Goal: Information Seeking & Learning: Learn about a topic

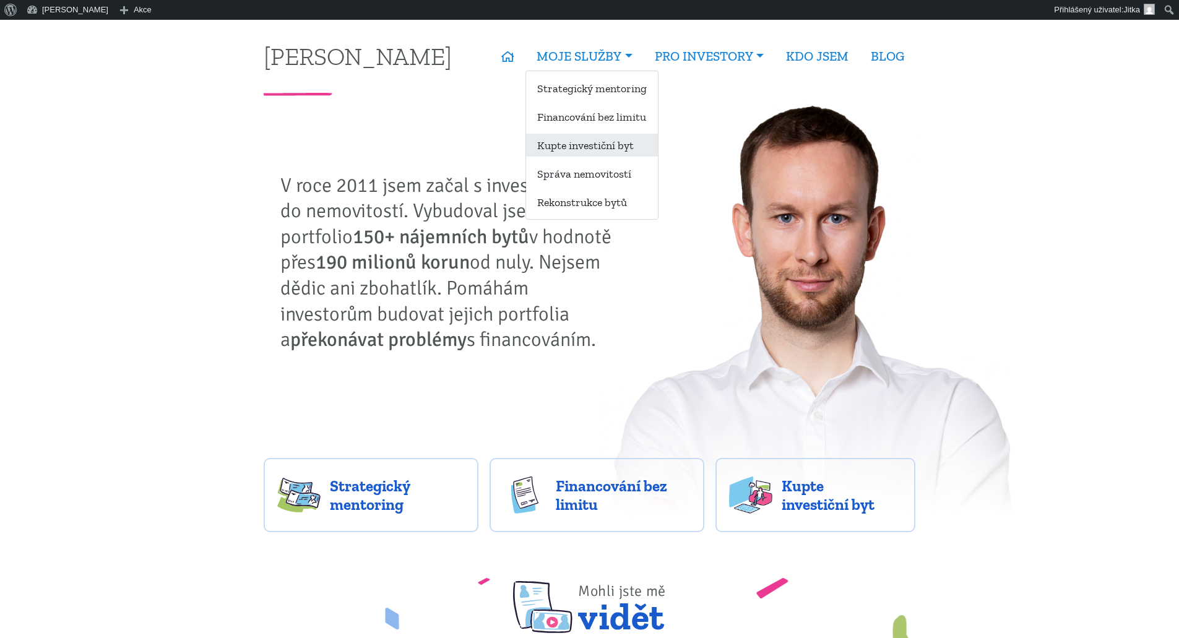
click at [606, 141] on link "Kupte investiční byt" at bounding box center [592, 145] width 132 height 23
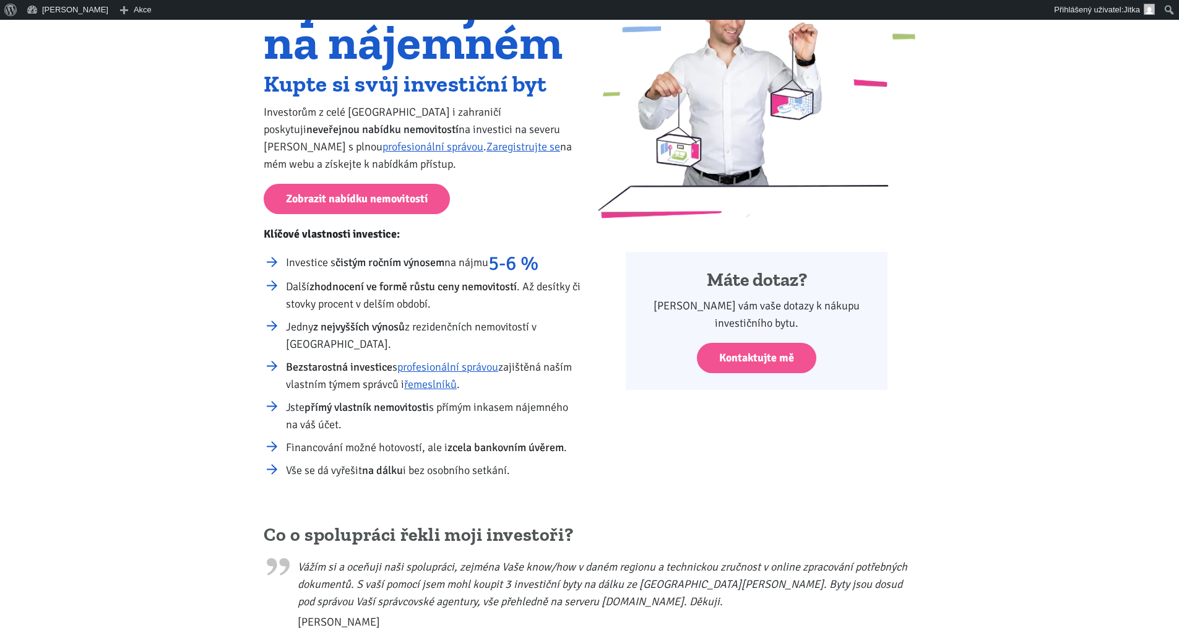
scroll to position [186, 0]
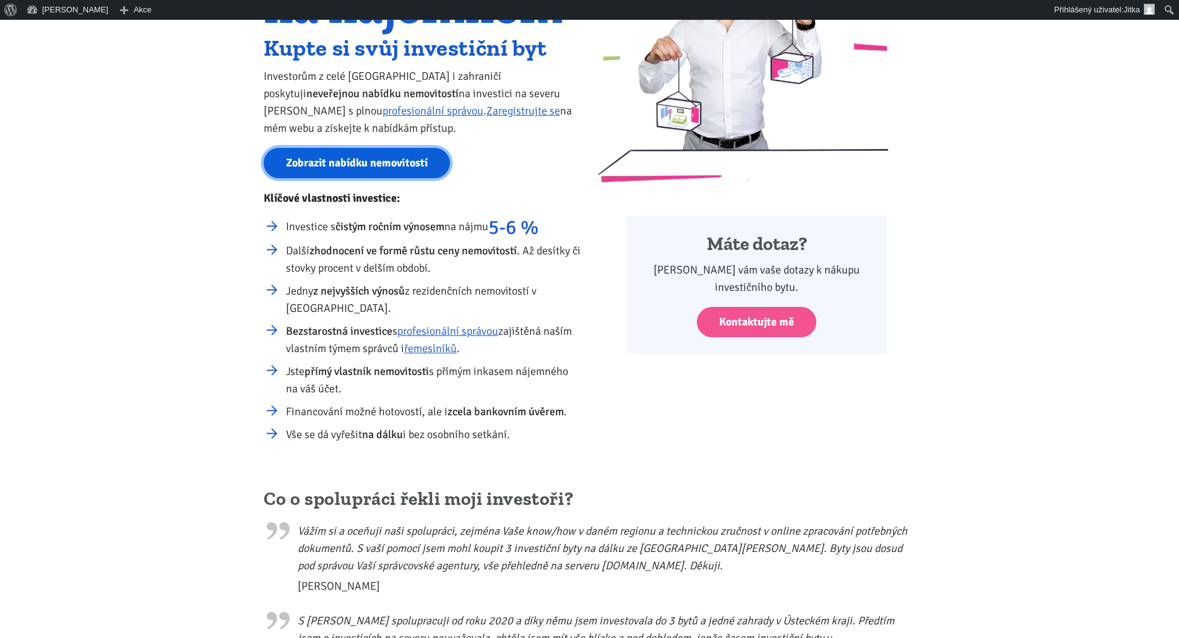
click at [357, 165] on link "Zobrazit nabídku nemovitostí" at bounding box center [357, 163] width 186 height 30
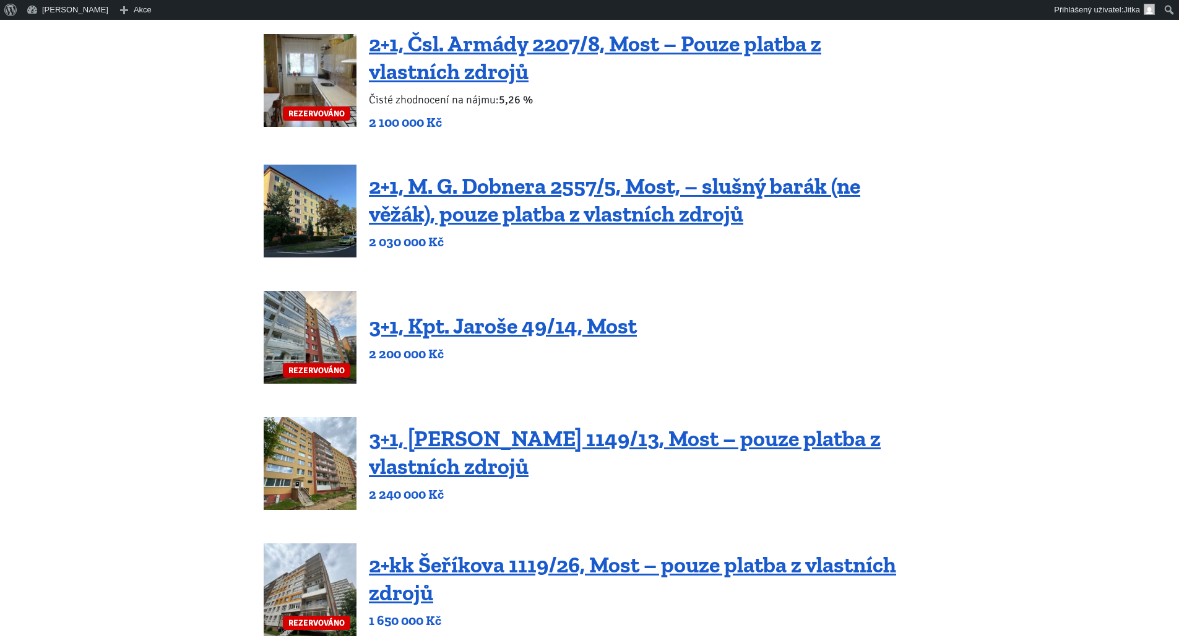
scroll to position [433, 0]
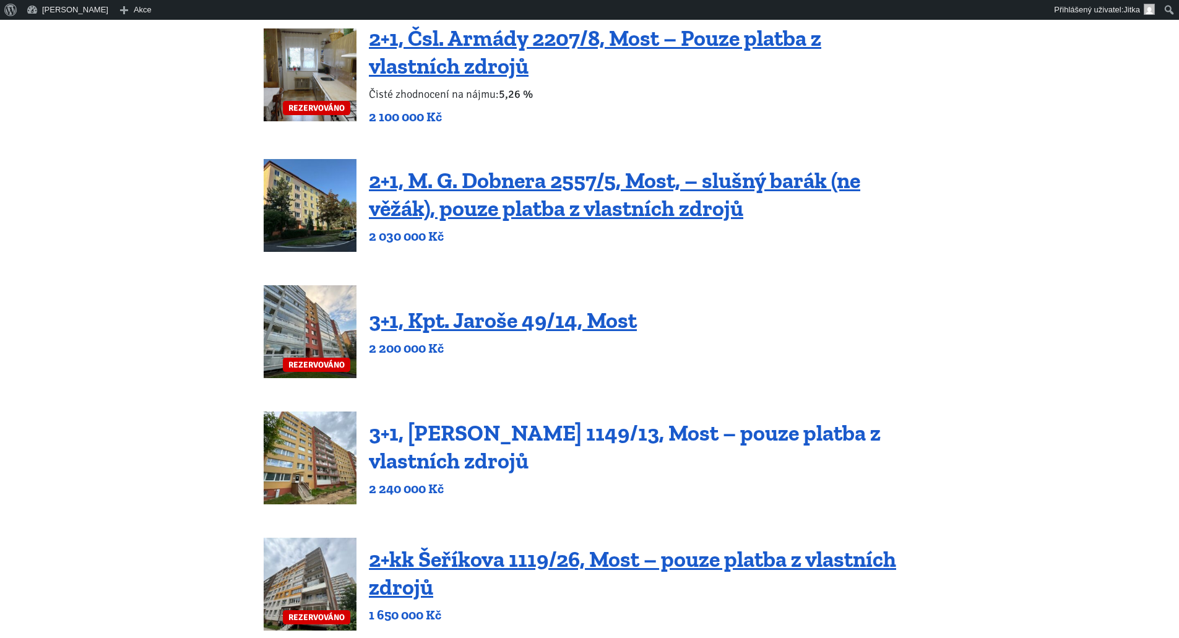
click at [464, 429] on link "3+1, Jaroslava Haška 1149/13, Most – pouze platba z vlastních zdrojů" at bounding box center [625, 447] width 512 height 54
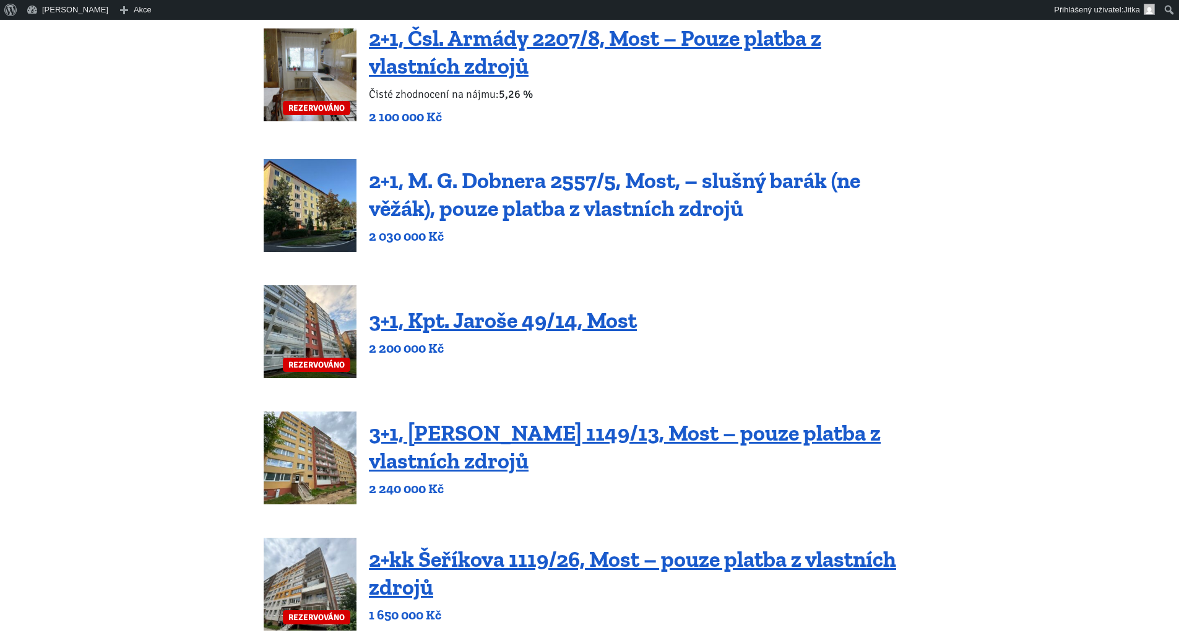
click at [488, 198] on link "2+1, M. G. Dobnera 2557/5, Most, – slušný barák (ne věžák), pouze platba z vlas…" at bounding box center [614, 194] width 491 height 54
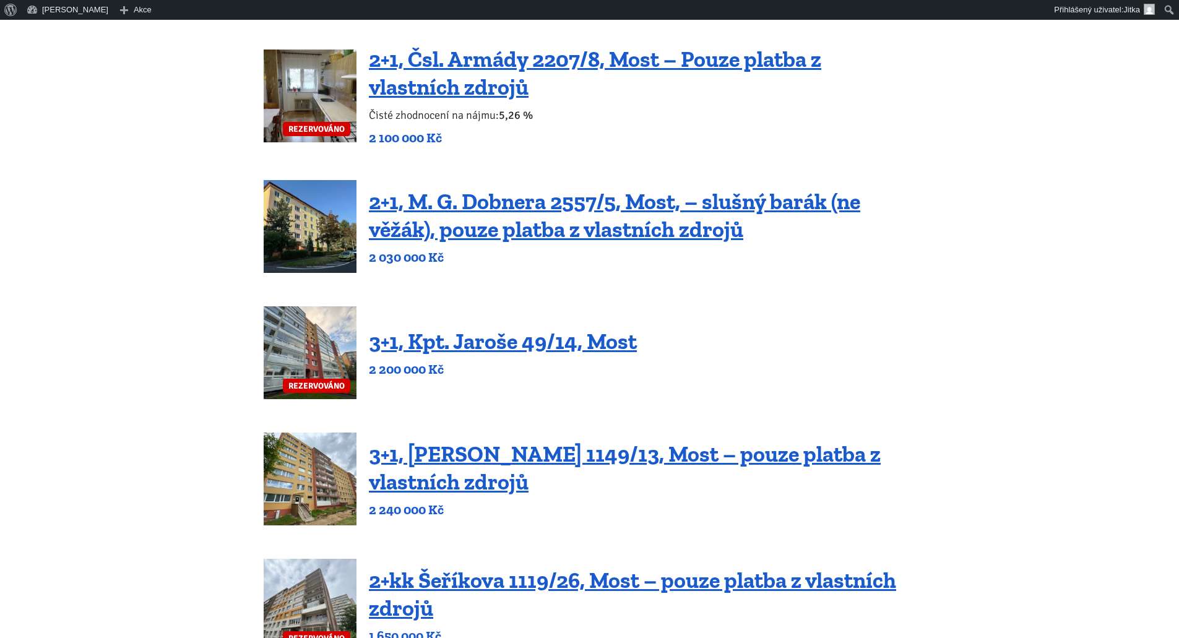
scroll to position [619, 0]
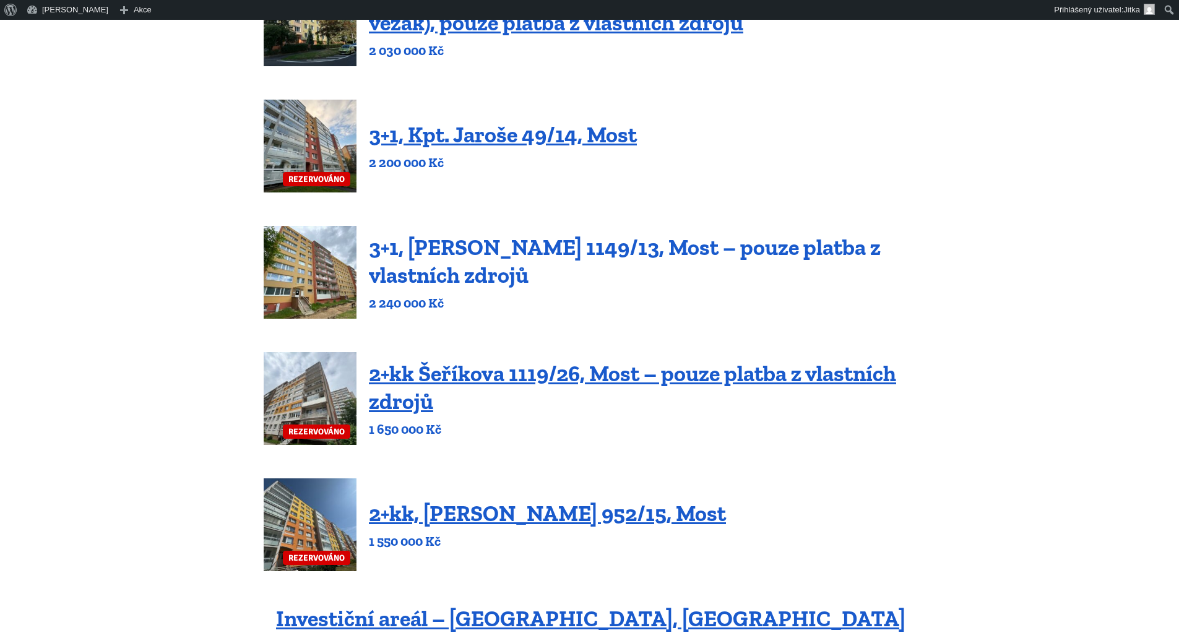
click at [555, 245] on link "3+1, [PERSON_NAME] 1149/13, Most – pouze platba z vlastních zdrojů" at bounding box center [625, 261] width 512 height 54
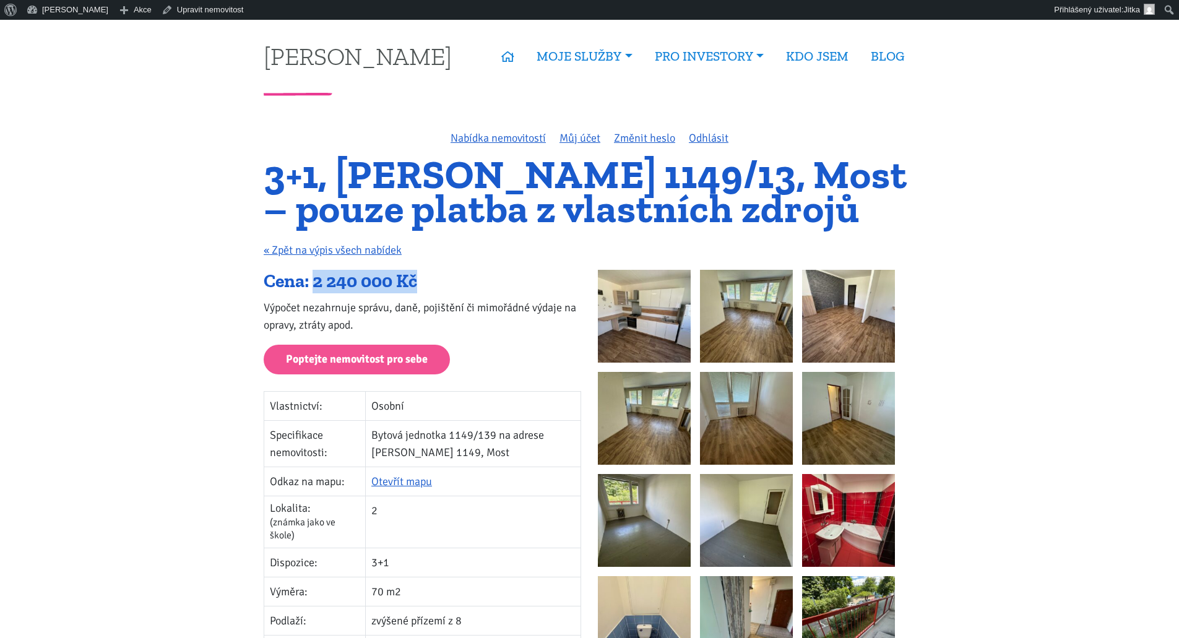
drag, startPoint x: 317, startPoint y: 285, endPoint x: 420, endPoint y: 290, distance: 102.9
click at [420, 290] on div "Cena: 2 240 000 Kč" at bounding box center [423, 282] width 318 height 24
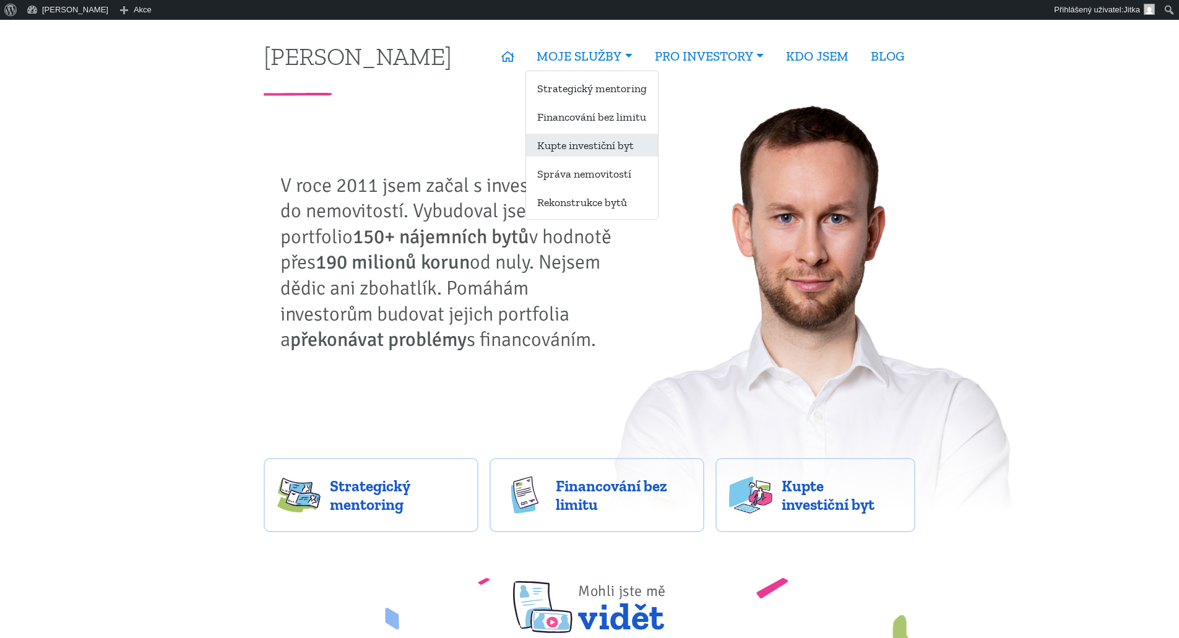
click at [581, 150] on link "Kupte investiční byt" at bounding box center [592, 145] width 132 height 23
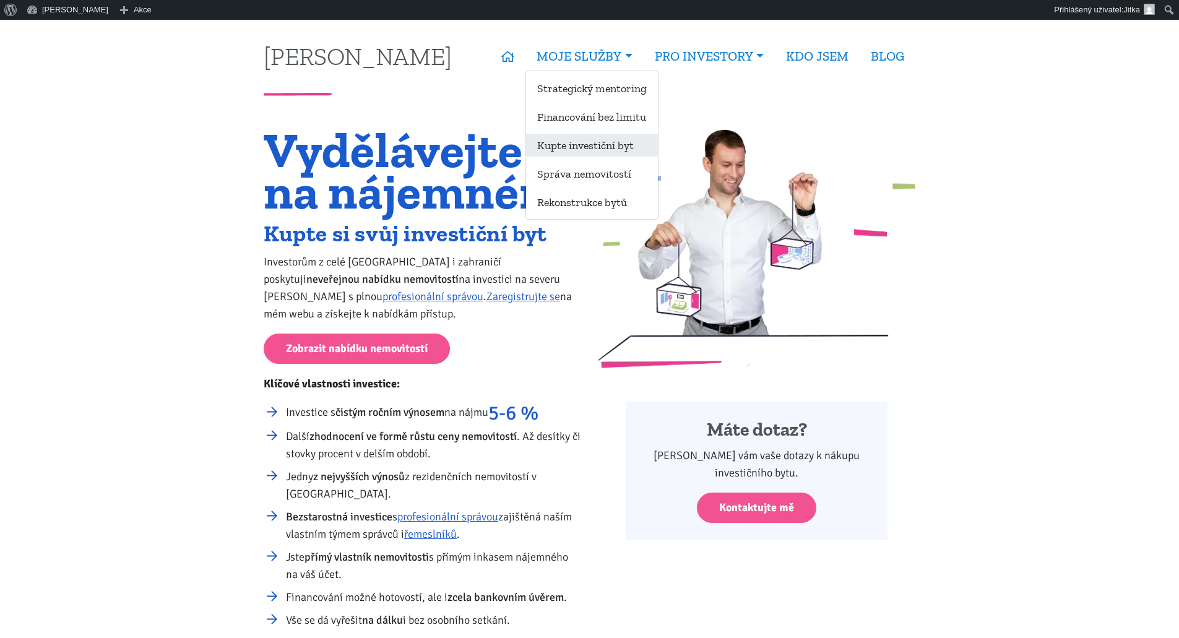
click at [579, 149] on link "Kupte investiční byt" at bounding box center [592, 145] width 132 height 23
click at [576, 145] on link "Kupte investiční byt" at bounding box center [592, 145] width 132 height 23
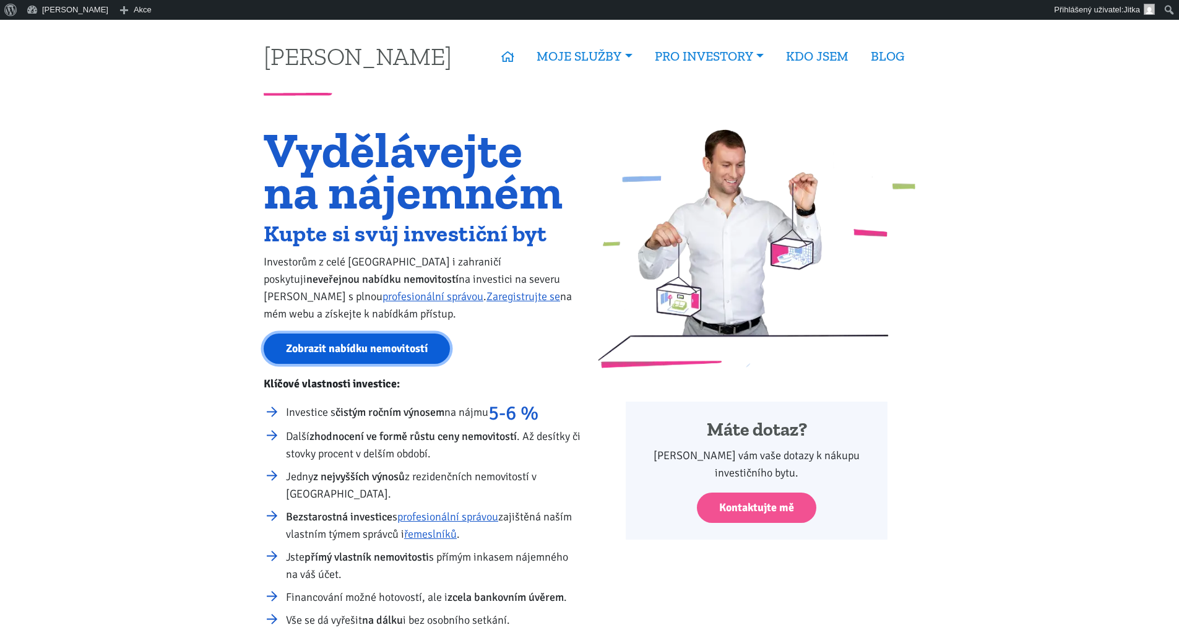
click at [346, 344] on link "Zobrazit nabídku nemovitostí" at bounding box center [357, 349] width 186 height 30
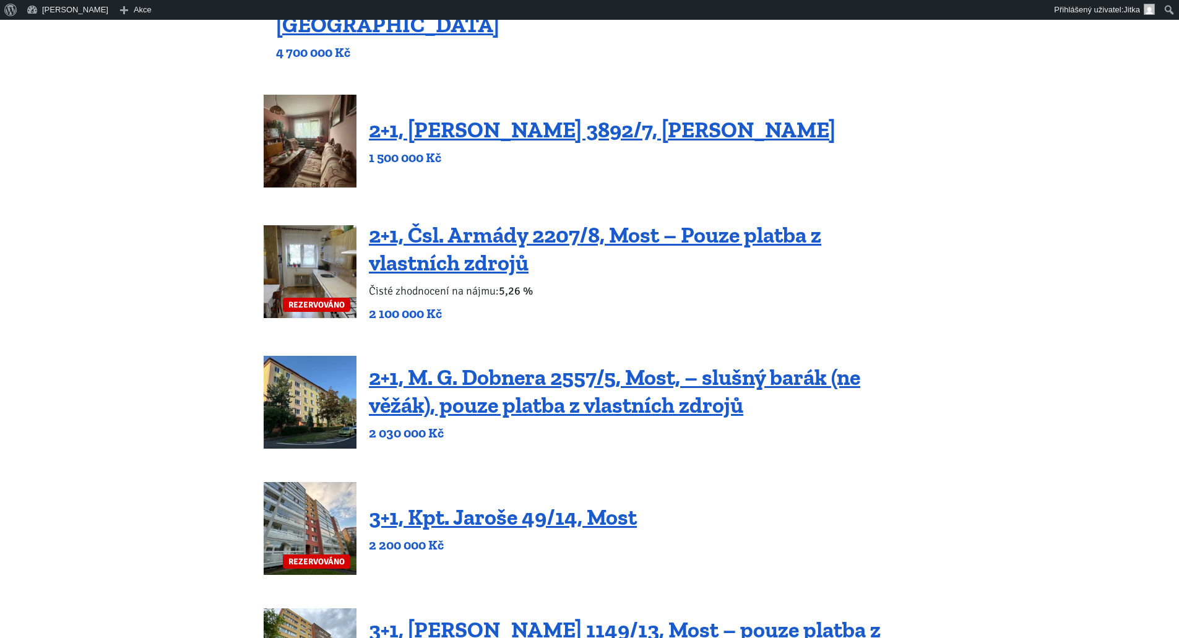
scroll to position [310, 0]
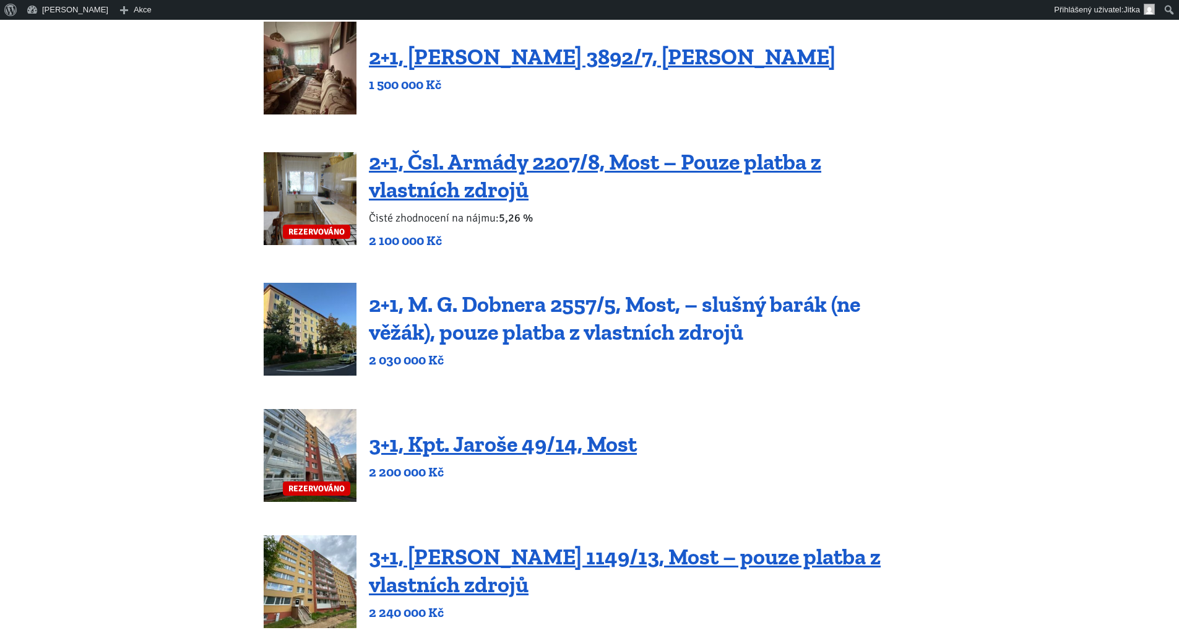
click at [536, 313] on link "2+1, M. G. Dobnera 2557/5, Most, – slušný barák (ne věžák), pouze platba z vlas…" at bounding box center [614, 318] width 491 height 54
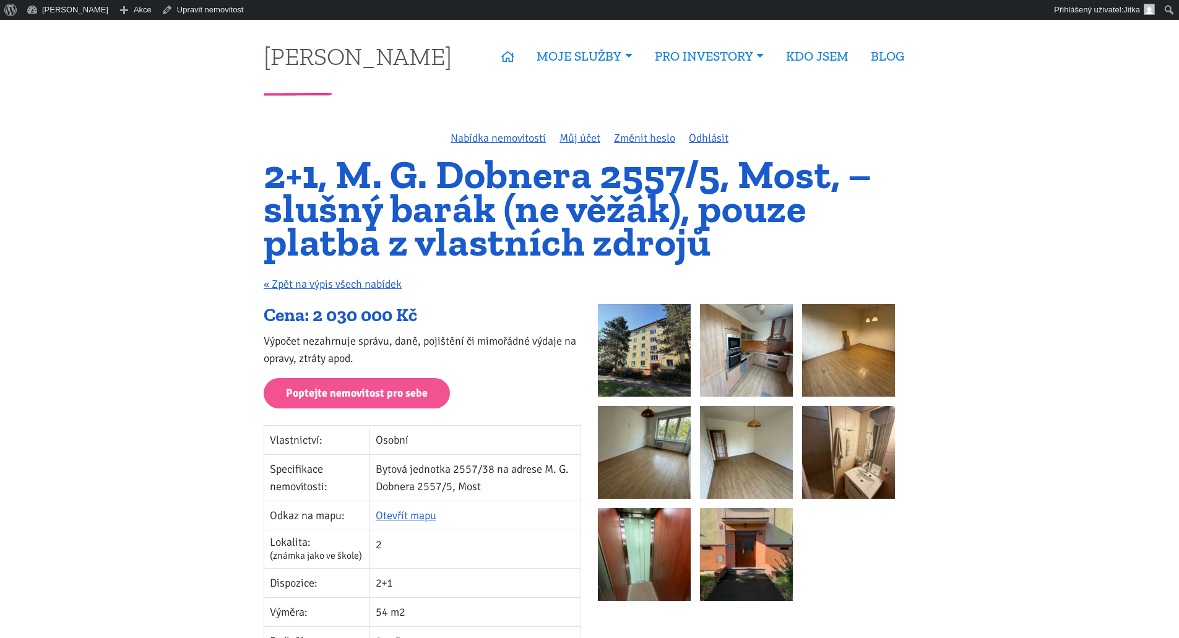
click at [733, 352] on img at bounding box center [746, 350] width 93 height 93
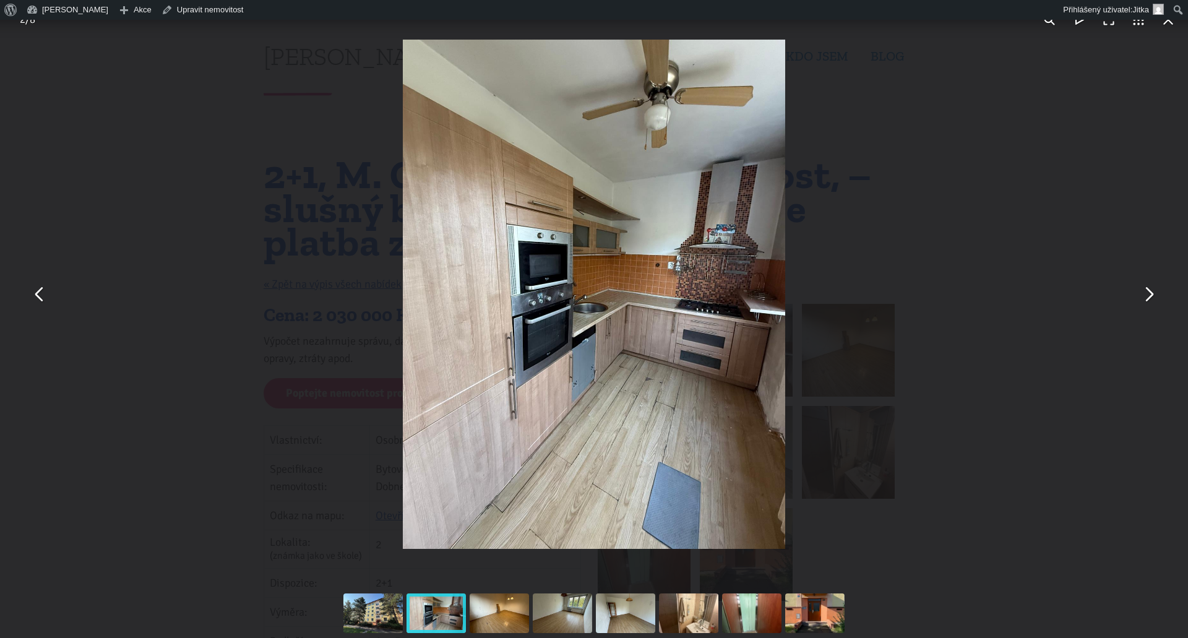
click at [1149, 290] on button "You can close this modal content with the ESC key" at bounding box center [1149, 295] width 30 height 30
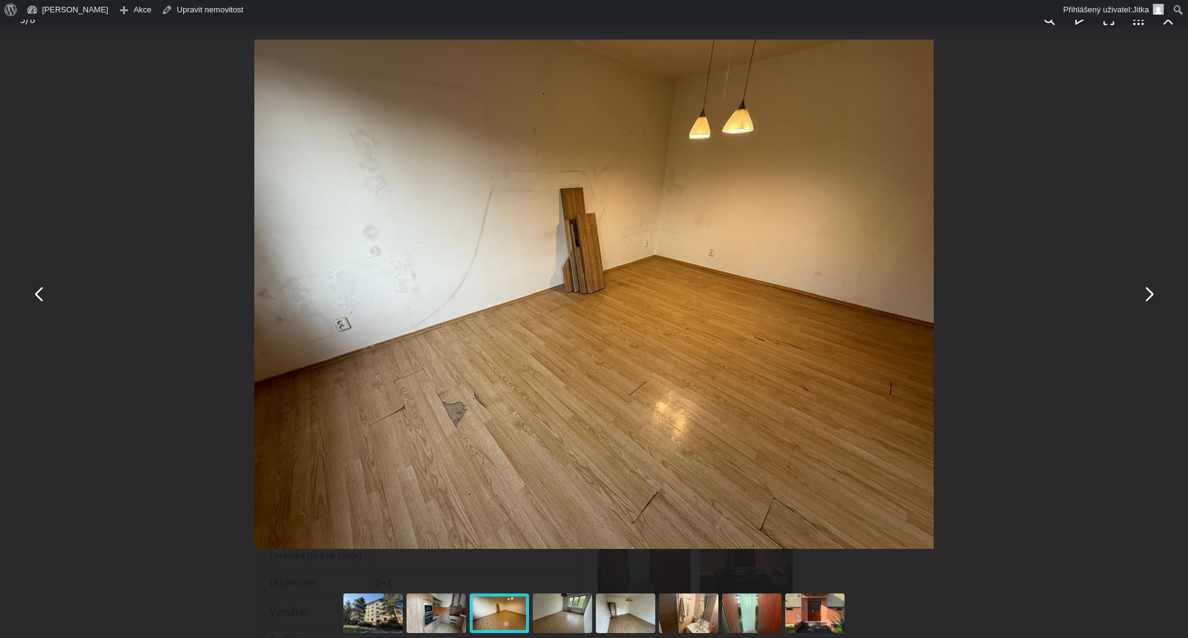
click at [1149, 290] on button "You can close this modal content with the ESC key" at bounding box center [1149, 295] width 30 height 30
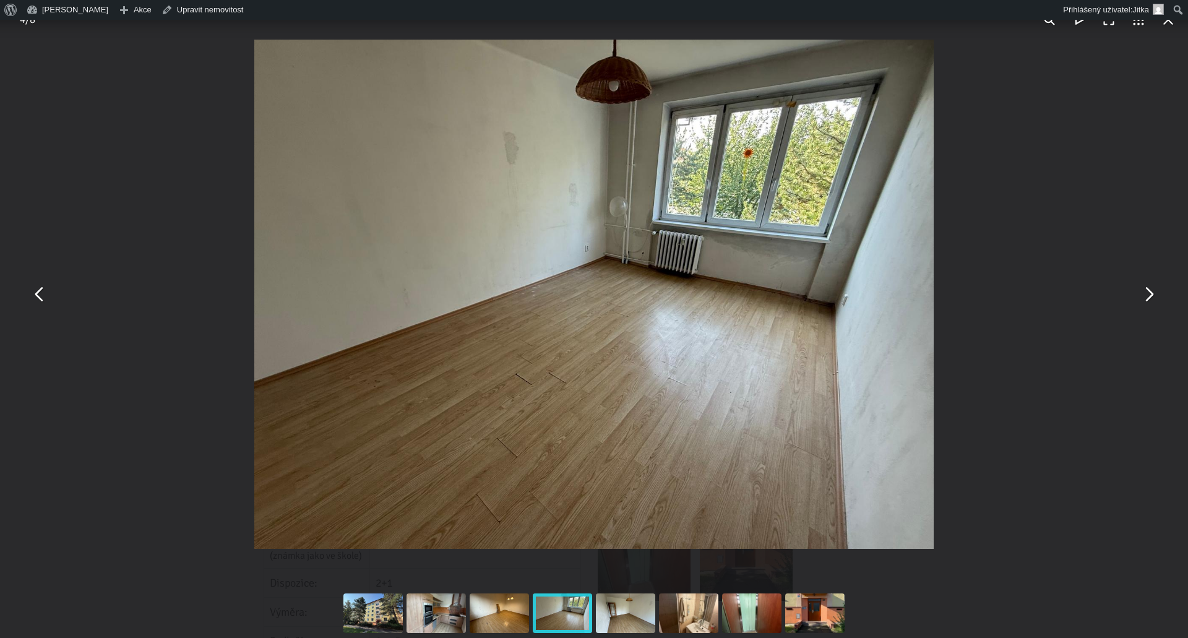
click at [1149, 290] on button "You can close this modal content with the ESC key" at bounding box center [1149, 295] width 30 height 30
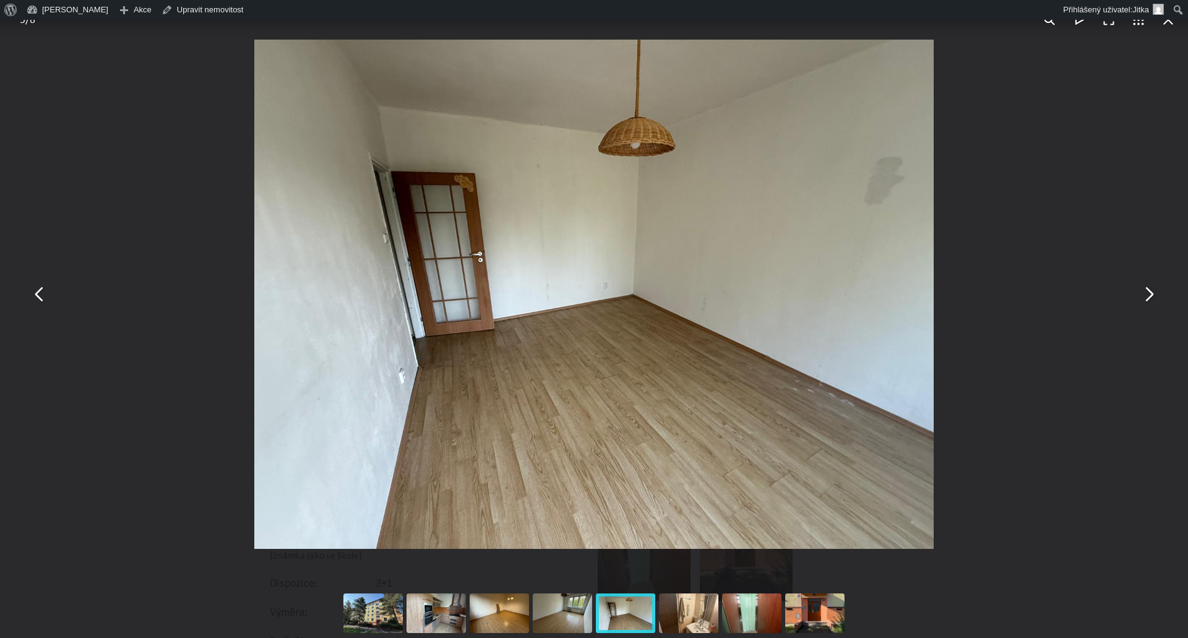
click at [1148, 293] on button "You can close this modal content with the ESC key" at bounding box center [1149, 295] width 30 height 30
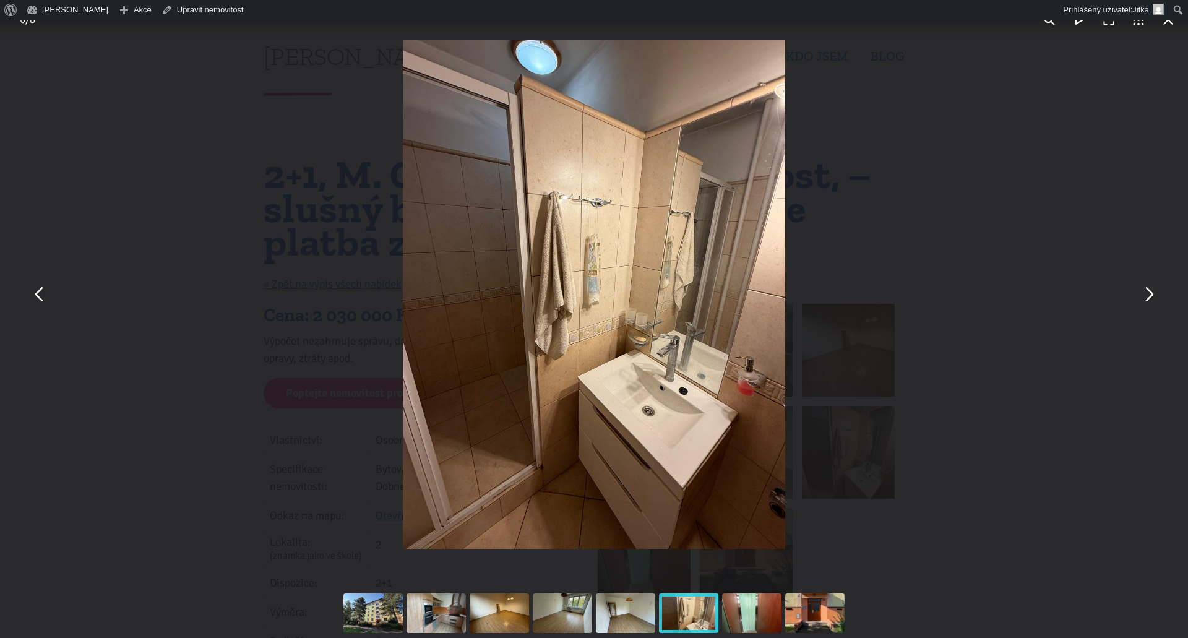
click at [1148, 293] on button "You can close this modal content with the ESC key" at bounding box center [1149, 295] width 30 height 30
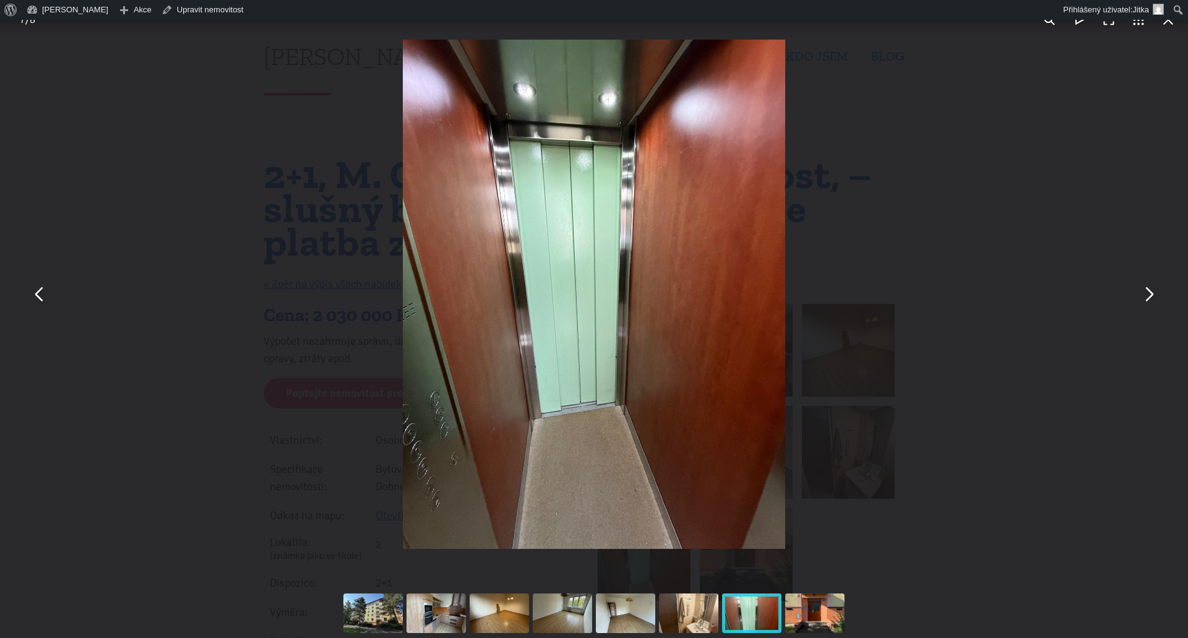
click at [1148, 293] on button "You can close this modal content with the ESC key" at bounding box center [1149, 295] width 30 height 30
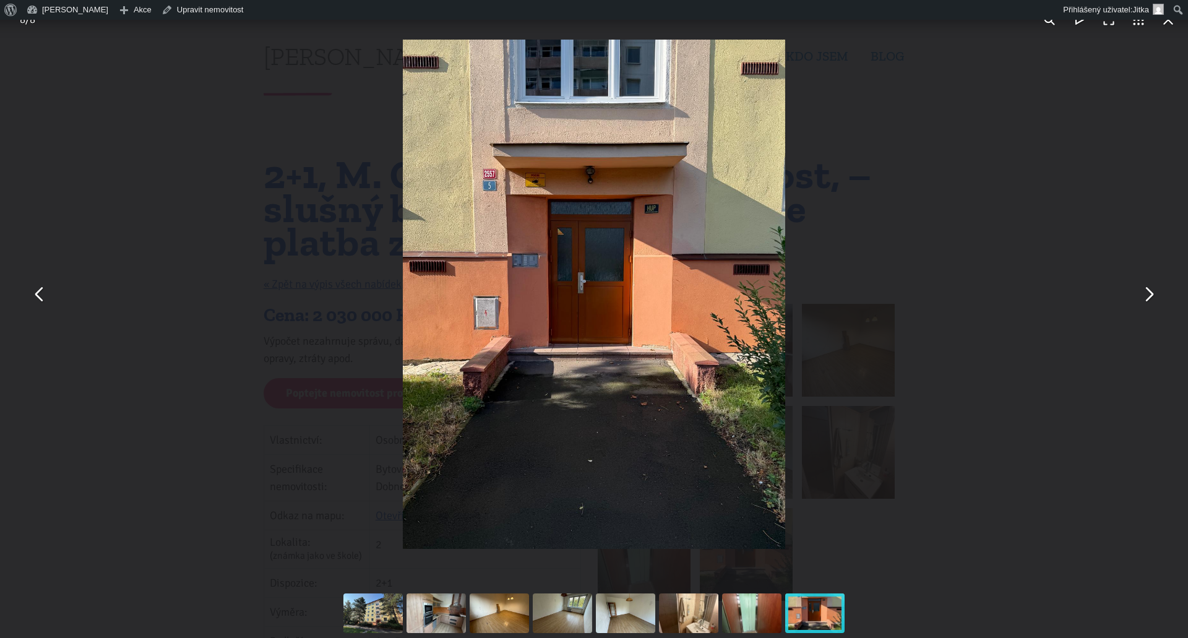
click at [35, 290] on button "You can close this modal content with the ESC key" at bounding box center [40, 295] width 30 height 30
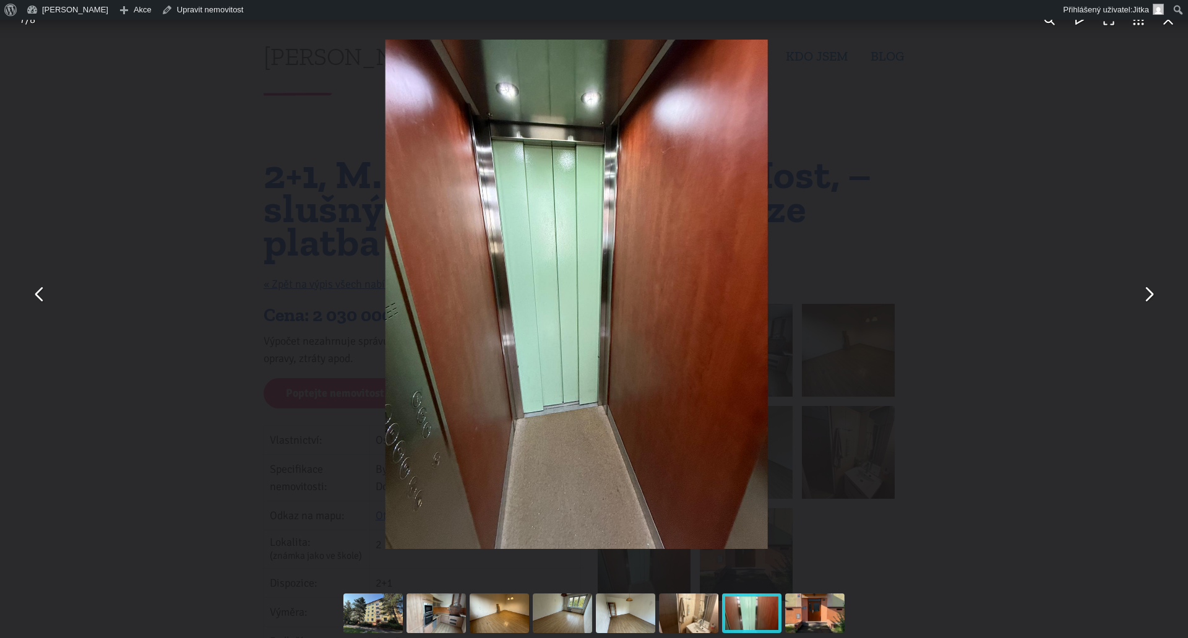
click at [35, 290] on button "You can close this modal content with the ESC key" at bounding box center [40, 295] width 30 height 30
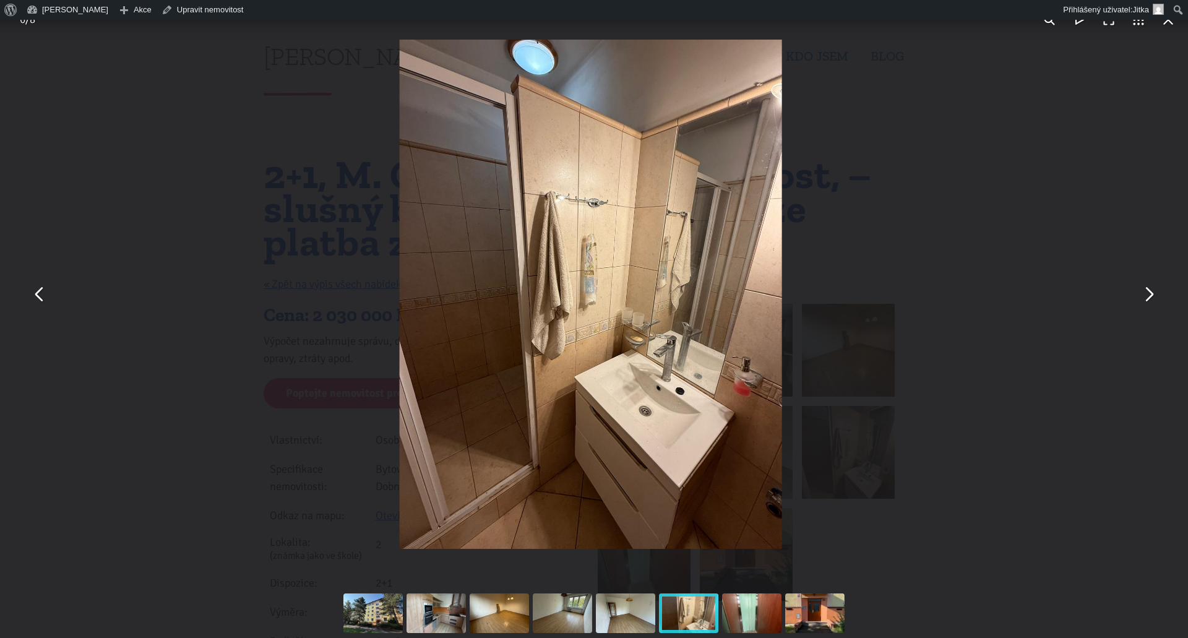
click at [35, 290] on button "You can close this modal content with the ESC key" at bounding box center [40, 295] width 30 height 30
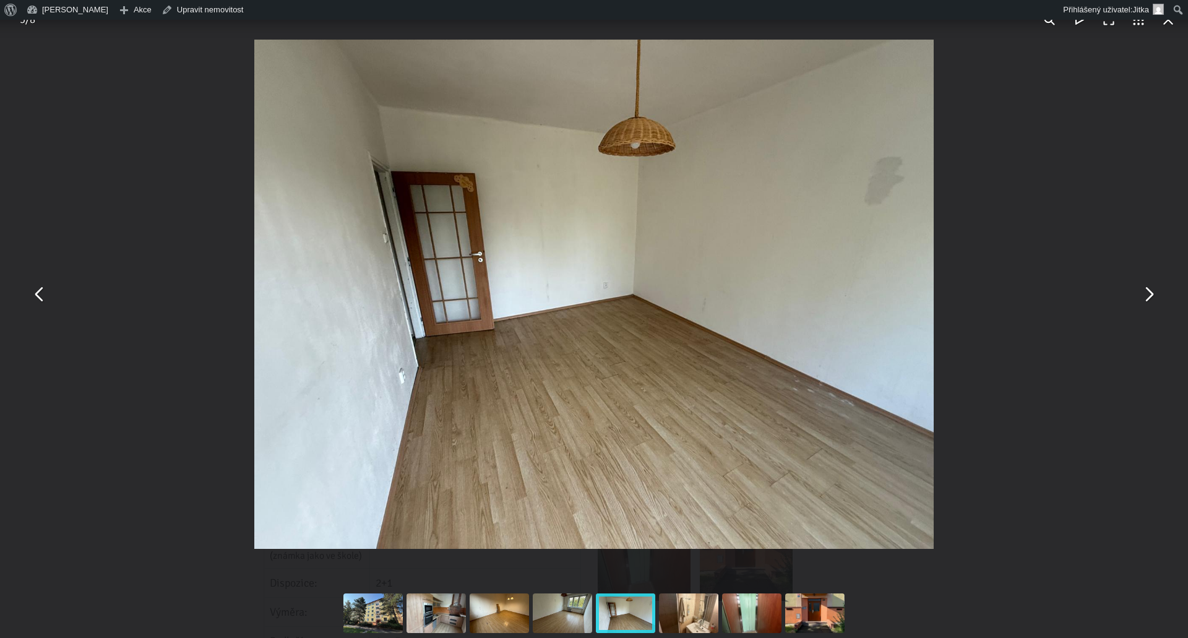
click at [35, 290] on button "You can close this modal content with the ESC key" at bounding box center [40, 295] width 30 height 30
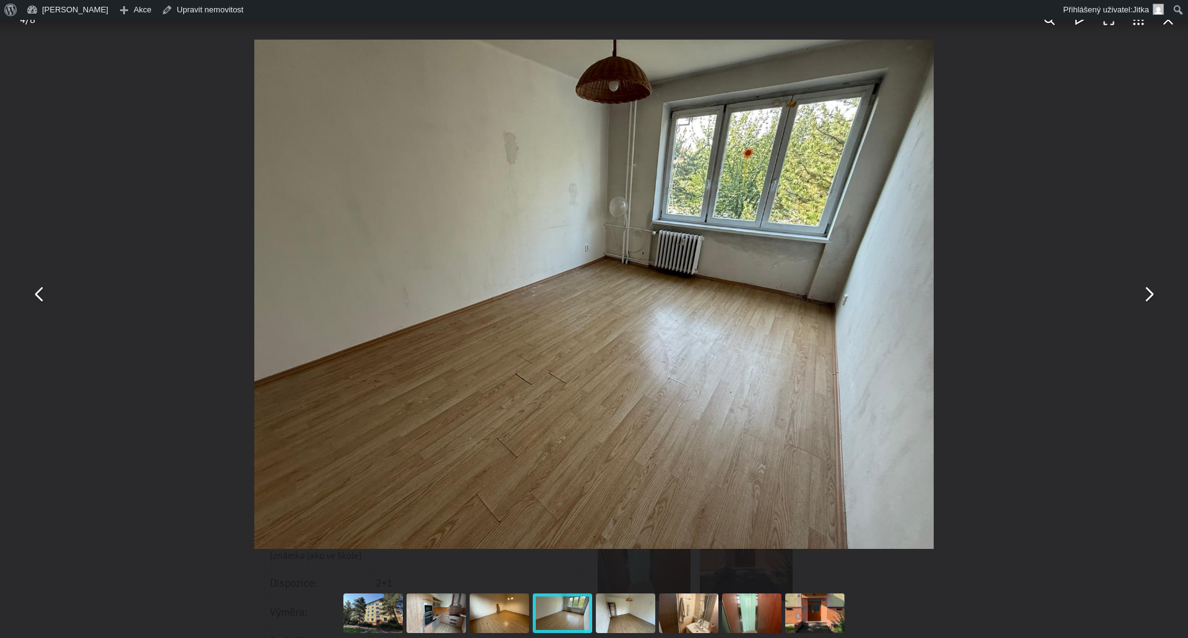
click at [35, 290] on button "You can close this modal content with the ESC key" at bounding box center [40, 295] width 30 height 30
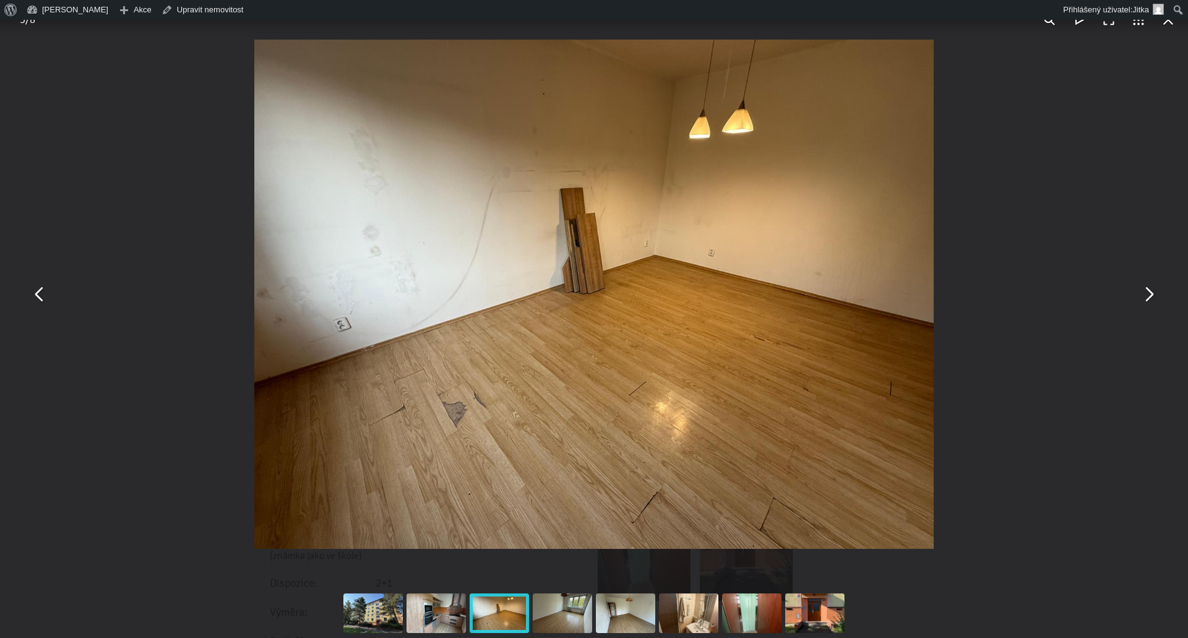
click at [35, 290] on button "You can close this modal content with the ESC key" at bounding box center [40, 295] width 30 height 30
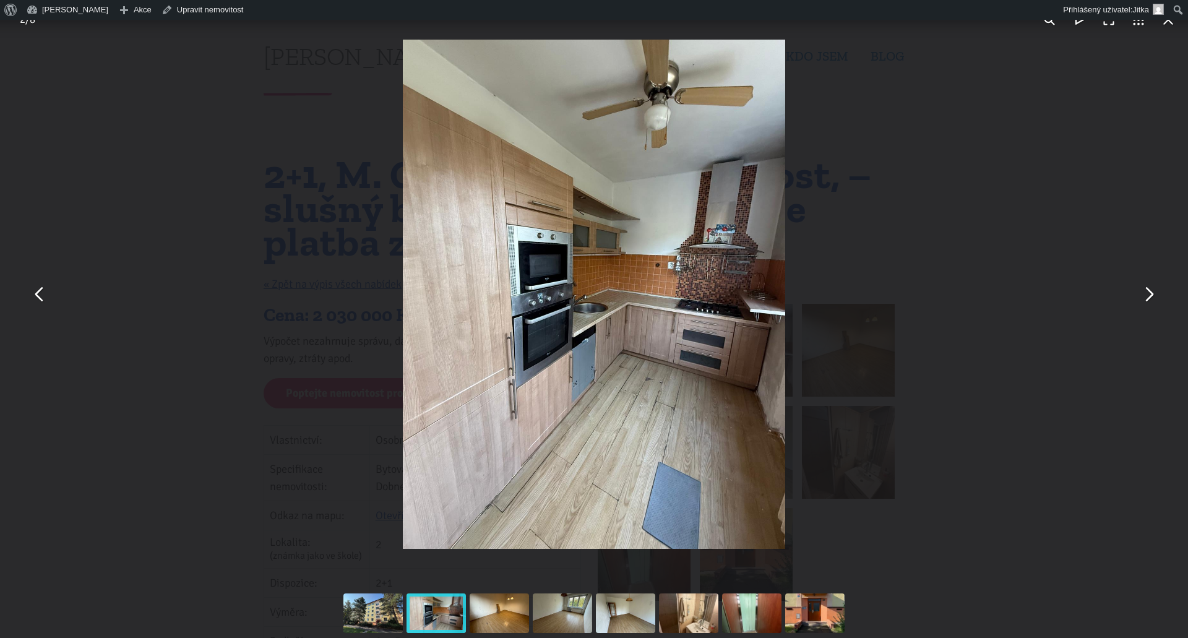
click at [35, 292] on button "You can close this modal content with the ESC key" at bounding box center [40, 295] width 30 height 30
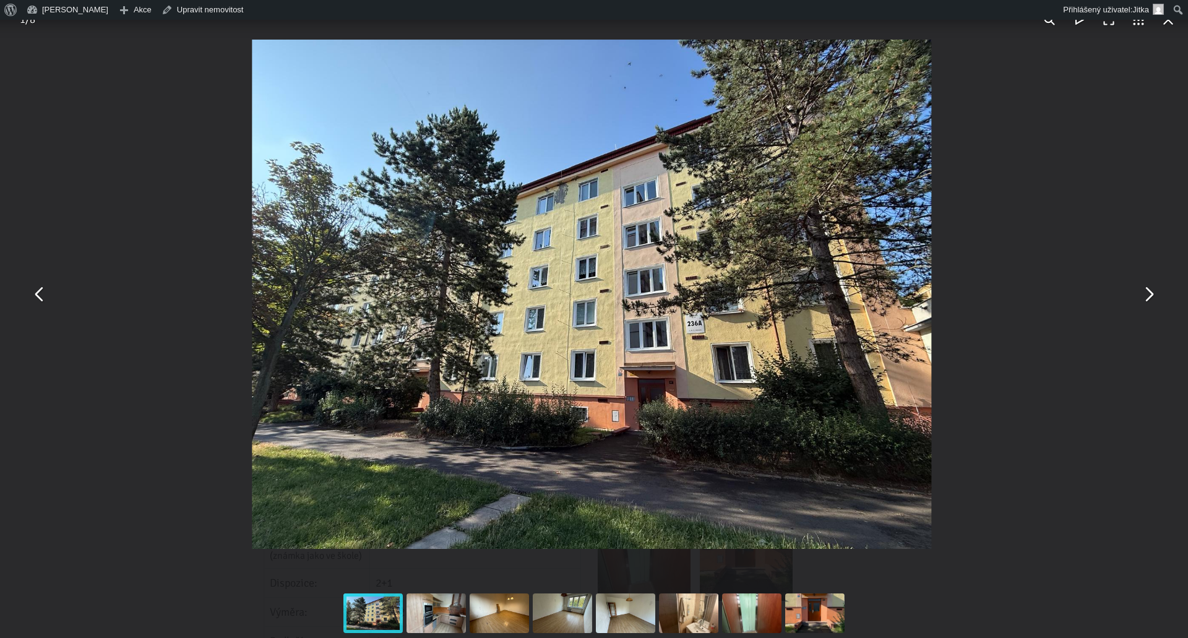
click at [34, 292] on button "You can close this modal content with the ESC key" at bounding box center [40, 295] width 30 height 30
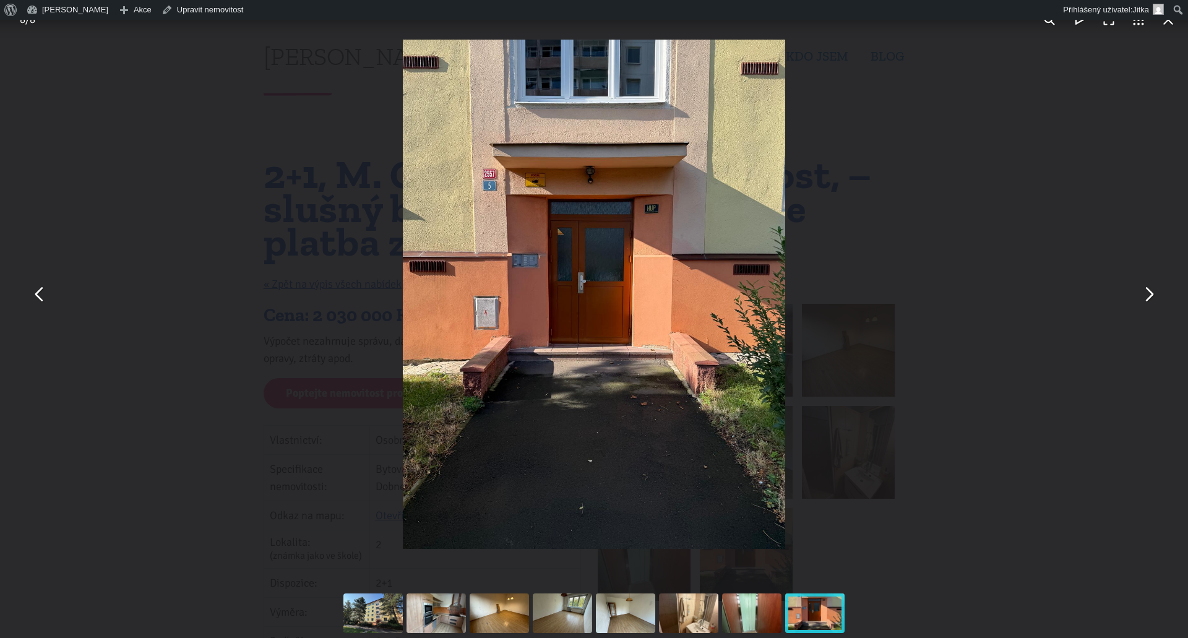
click at [34, 296] on button "You can close this modal content with the ESC key" at bounding box center [40, 295] width 30 height 30
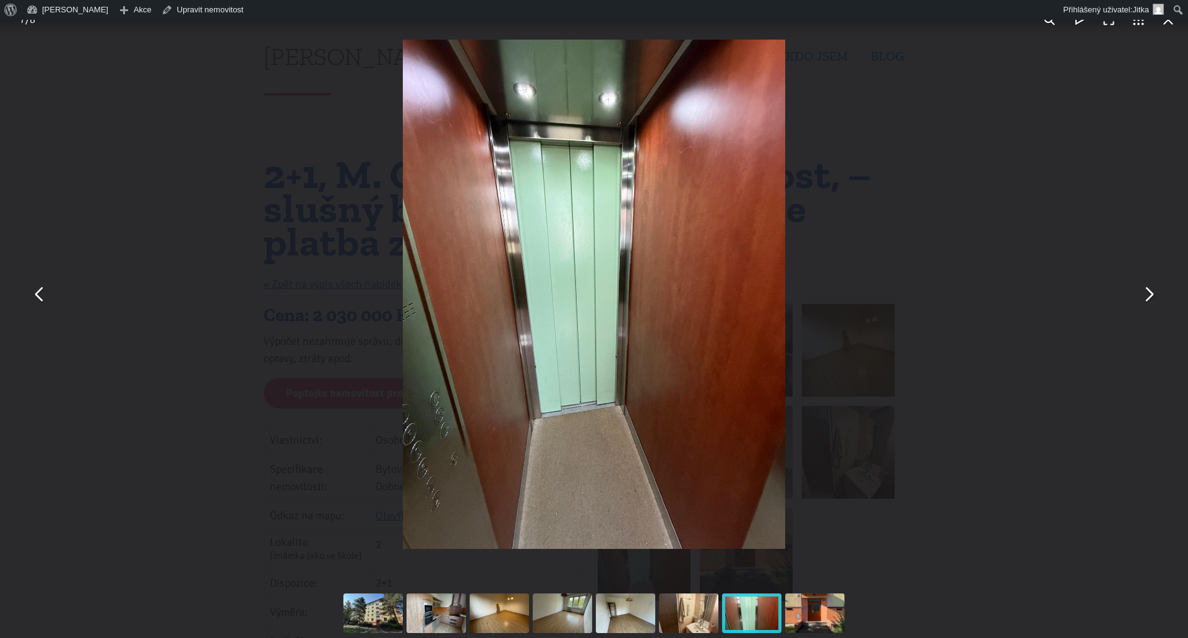
click at [33, 295] on button "You can close this modal content with the ESC key" at bounding box center [40, 295] width 30 height 30
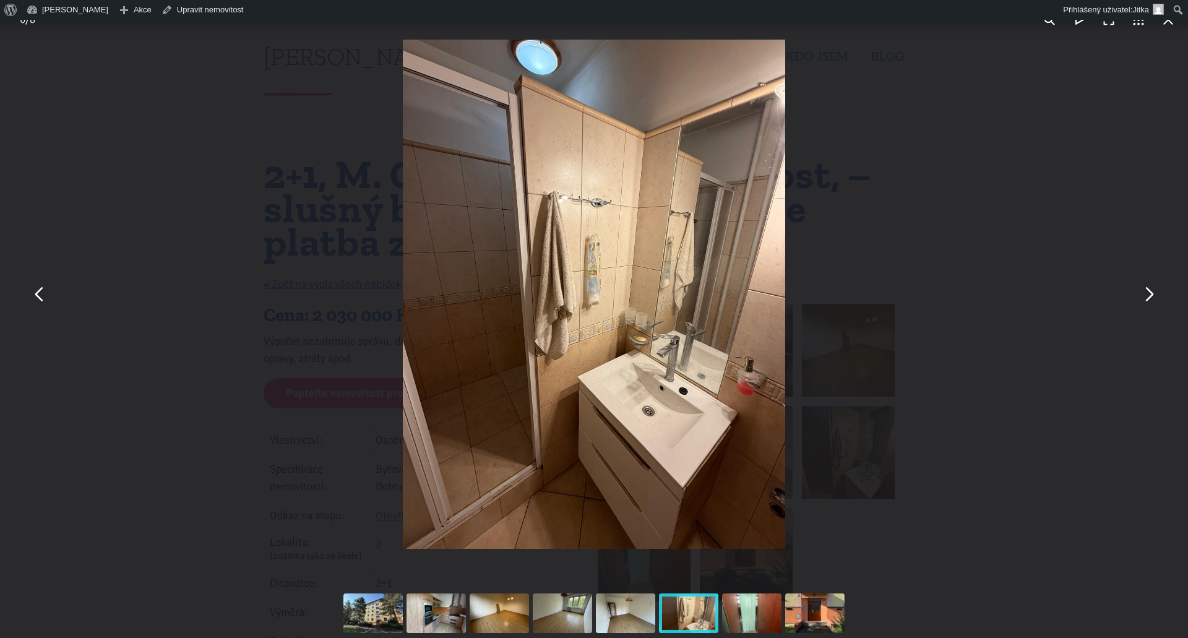
click at [33, 294] on button "You can close this modal content with the ESC key" at bounding box center [40, 295] width 30 height 30
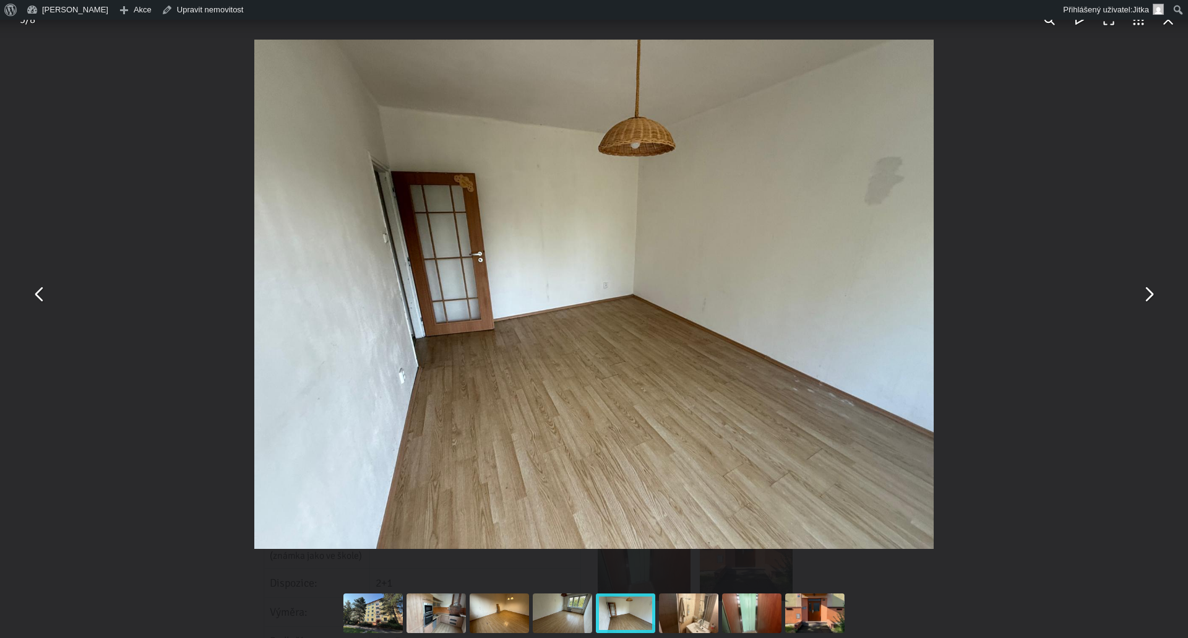
click at [33, 294] on button "You can close this modal content with the ESC key" at bounding box center [40, 295] width 30 height 30
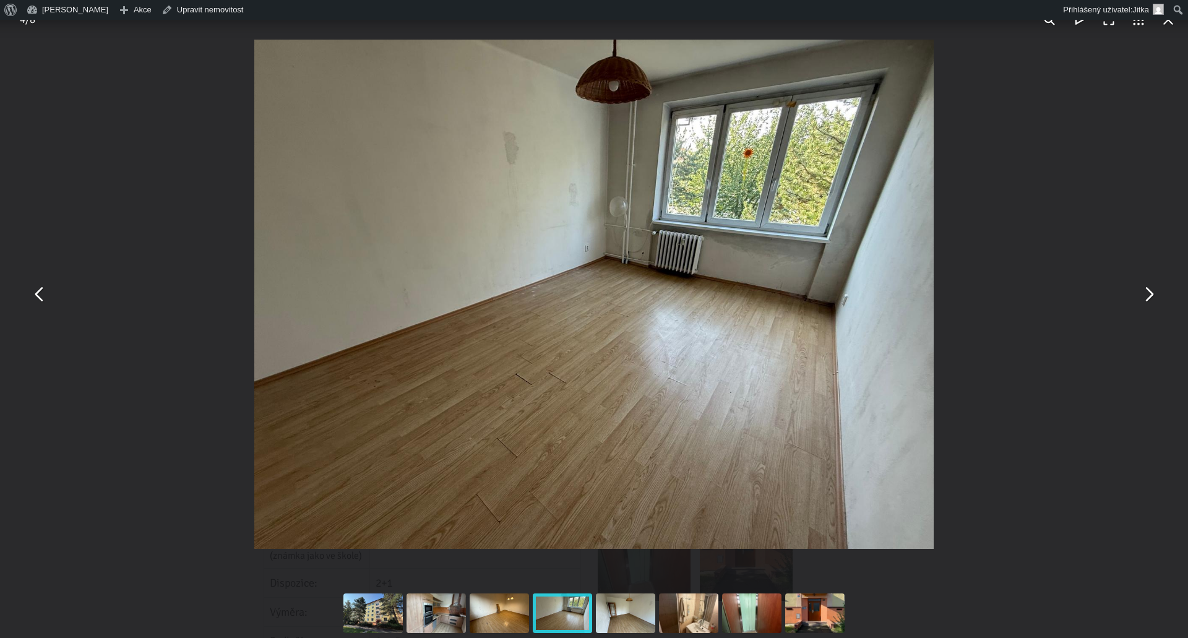
click at [44, 294] on button "You can close this modal content with the ESC key" at bounding box center [40, 295] width 30 height 30
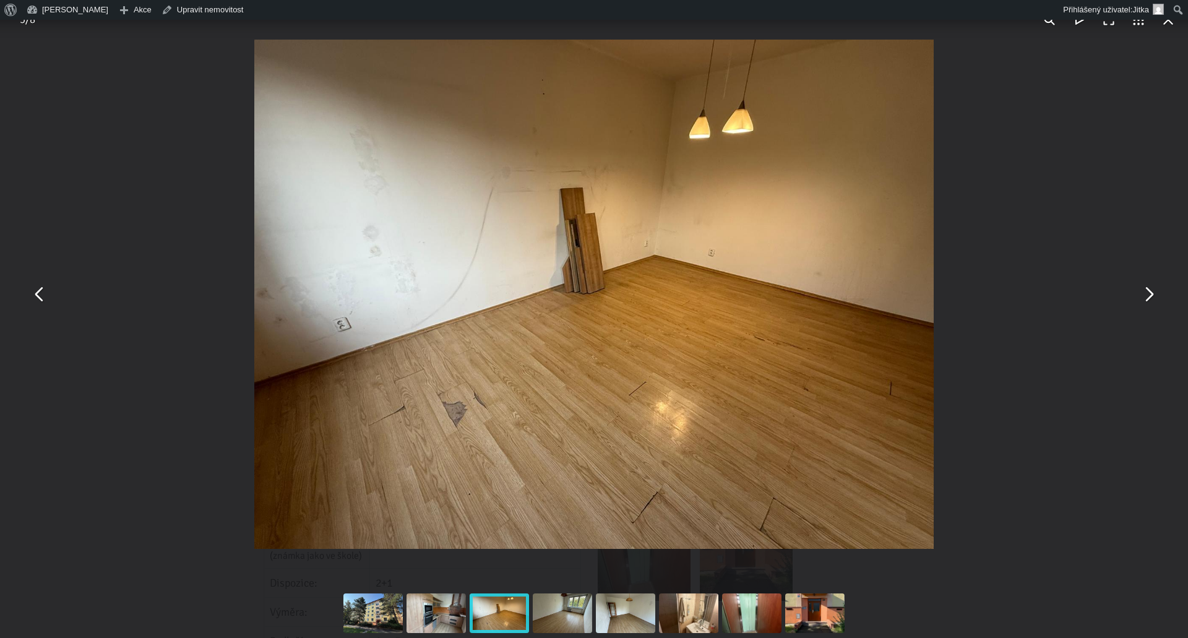
click at [45, 294] on button "You can close this modal content with the ESC key" at bounding box center [40, 295] width 30 height 30
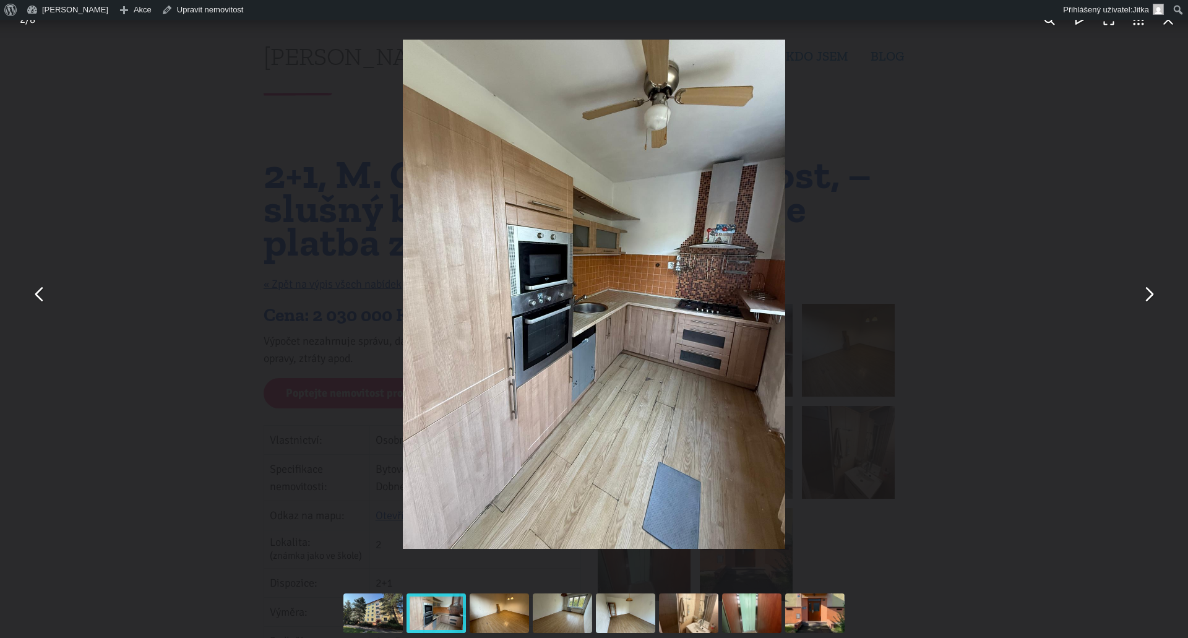
click at [45, 294] on button "You can close this modal content with the ESC key" at bounding box center [40, 295] width 30 height 30
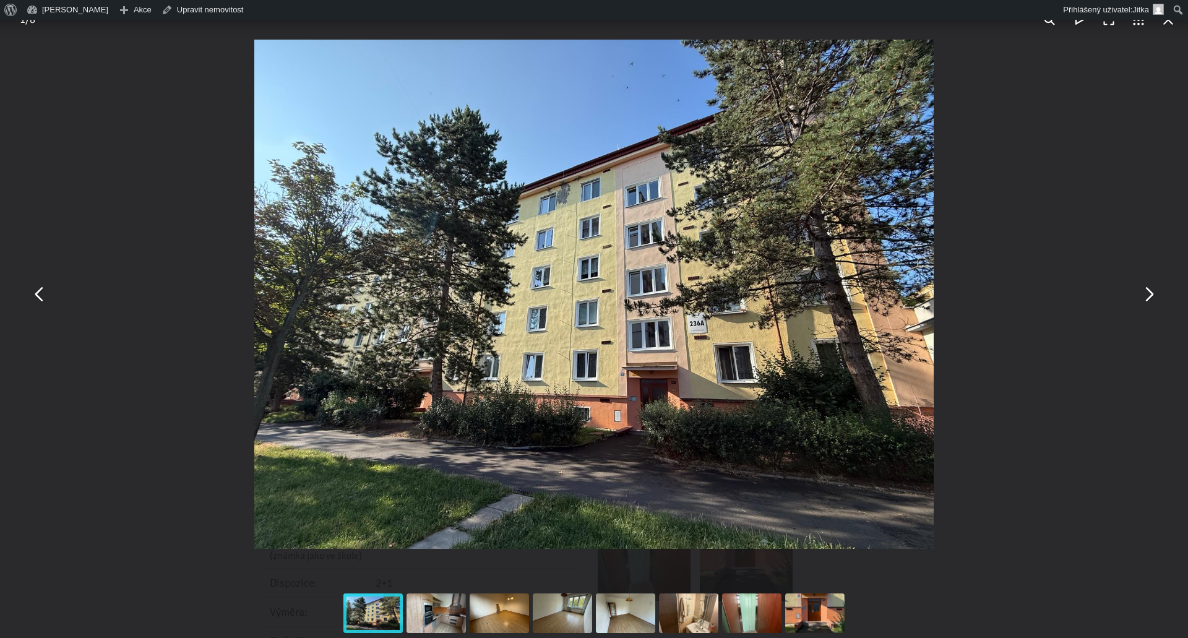
click at [45, 294] on button "You can close this modal content with the ESC key" at bounding box center [40, 295] width 30 height 30
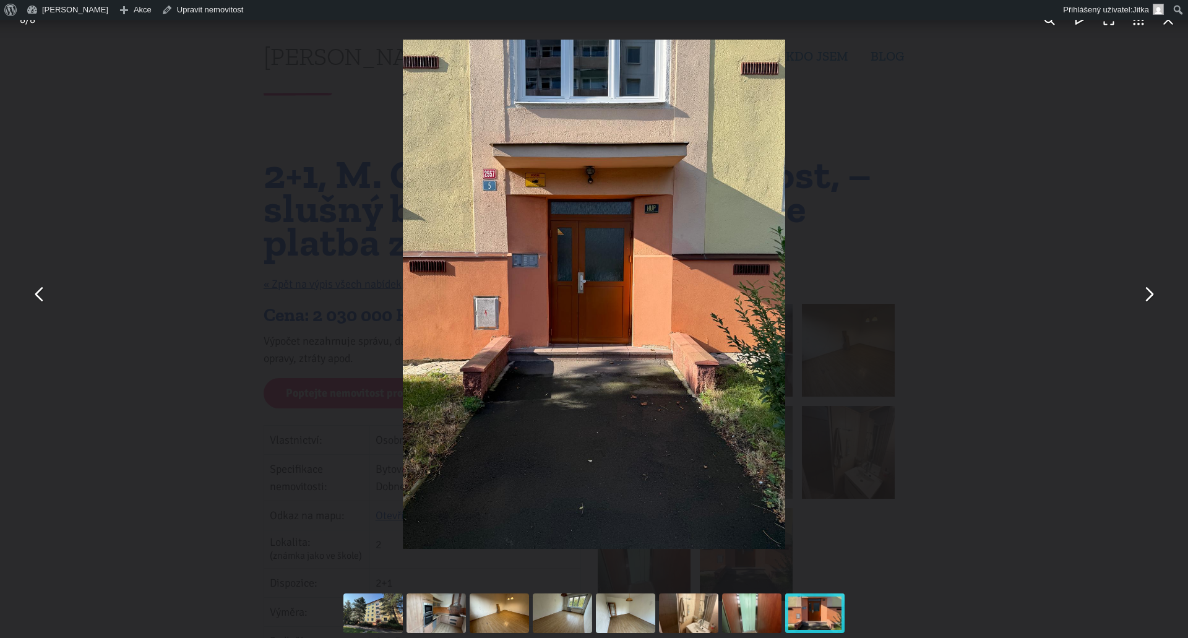
click at [45, 294] on button "You can close this modal content with the ESC key" at bounding box center [40, 295] width 30 height 30
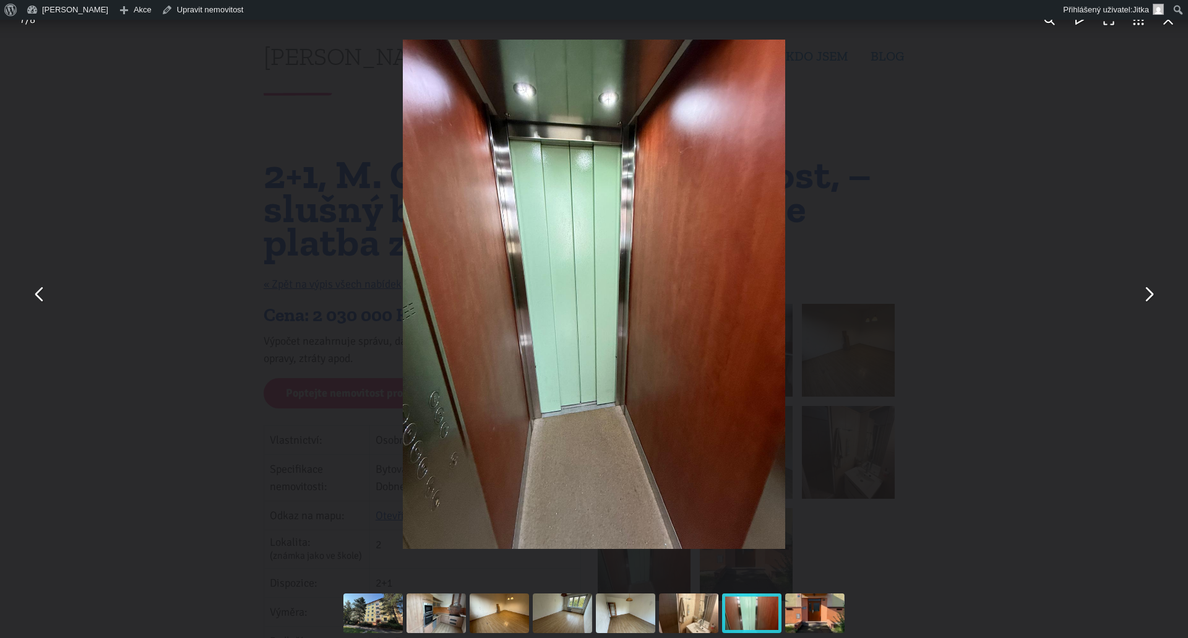
click at [45, 295] on button "You can close this modal content with the ESC key" at bounding box center [40, 295] width 30 height 30
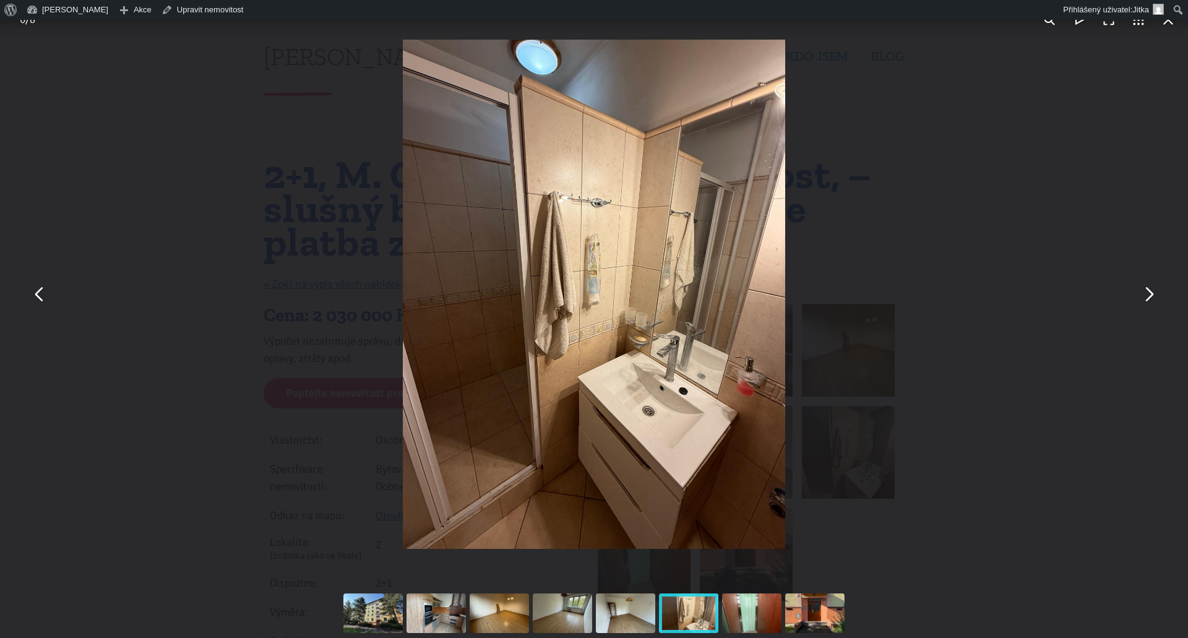
click at [45, 295] on button "You can close this modal content with the ESC key" at bounding box center [40, 295] width 30 height 30
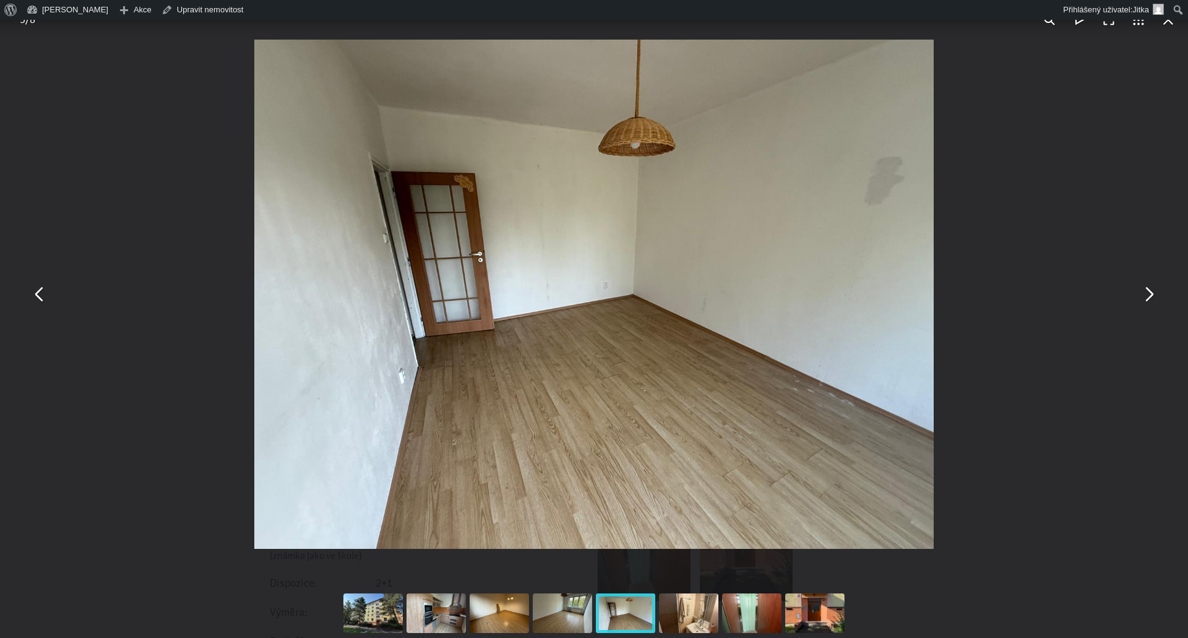
click at [45, 295] on button "You can close this modal content with the ESC key" at bounding box center [40, 295] width 30 height 30
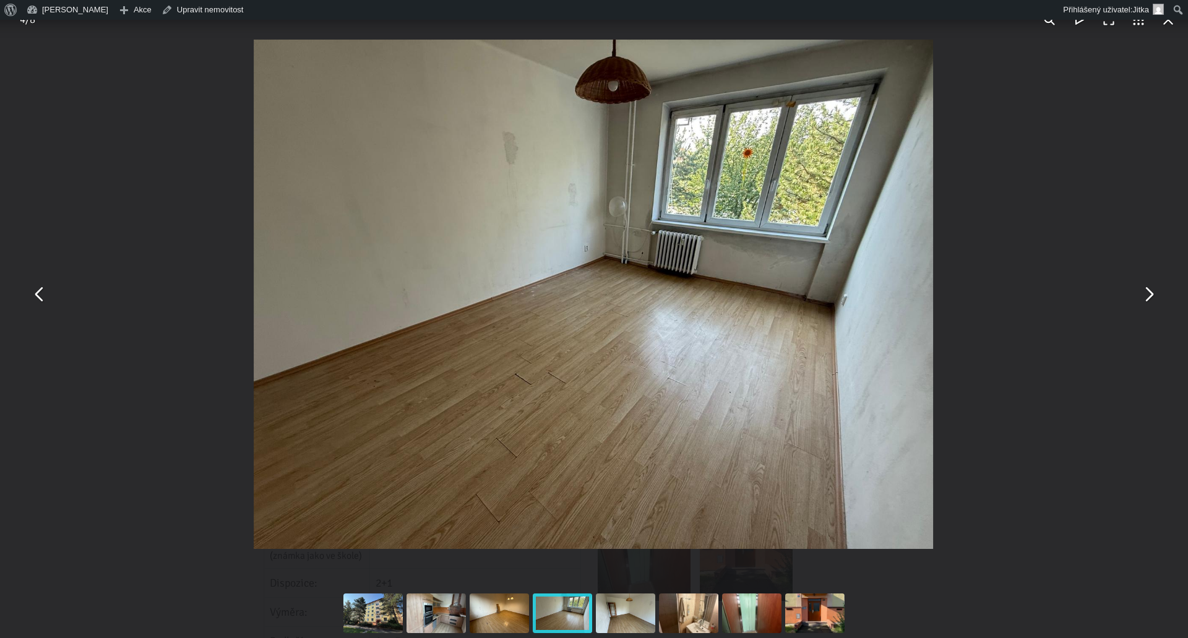
click at [45, 295] on button "You can close this modal content with the ESC key" at bounding box center [40, 295] width 30 height 30
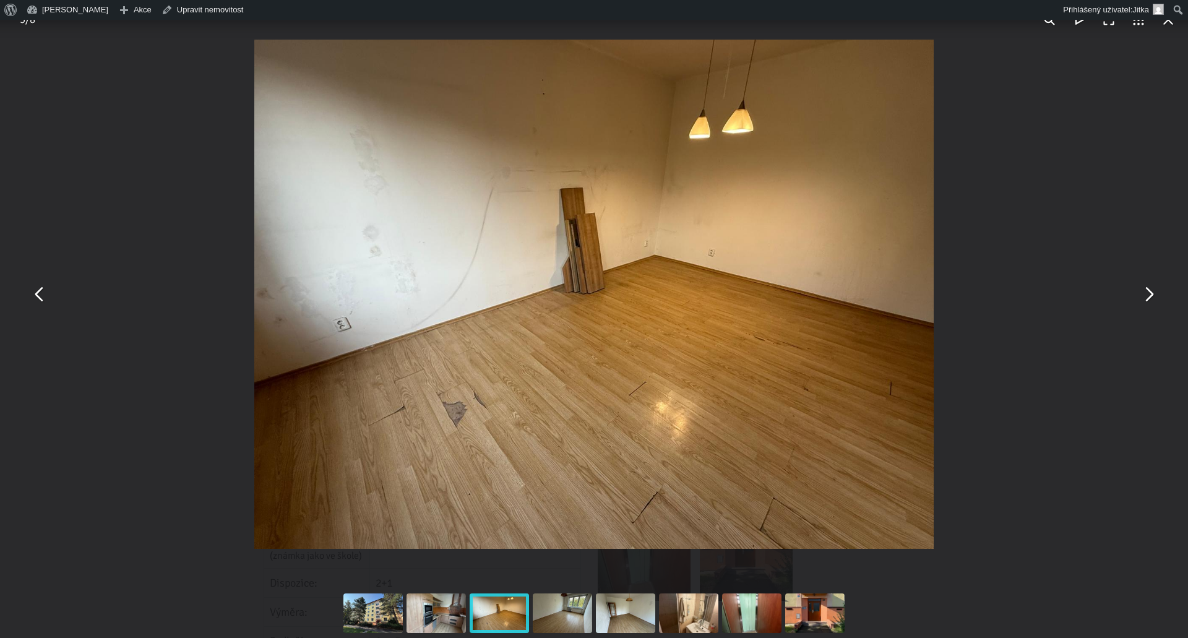
click at [45, 295] on button "You can close this modal content with the ESC key" at bounding box center [40, 295] width 30 height 30
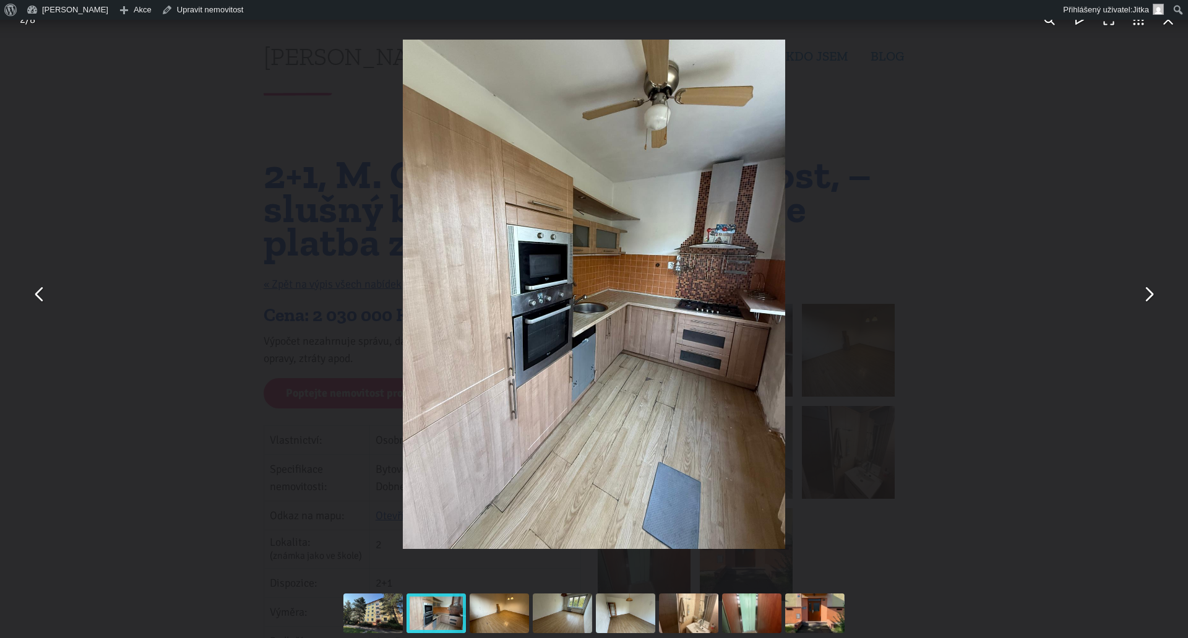
click at [45, 295] on button "You can close this modal content with the ESC key" at bounding box center [40, 295] width 30 height 30
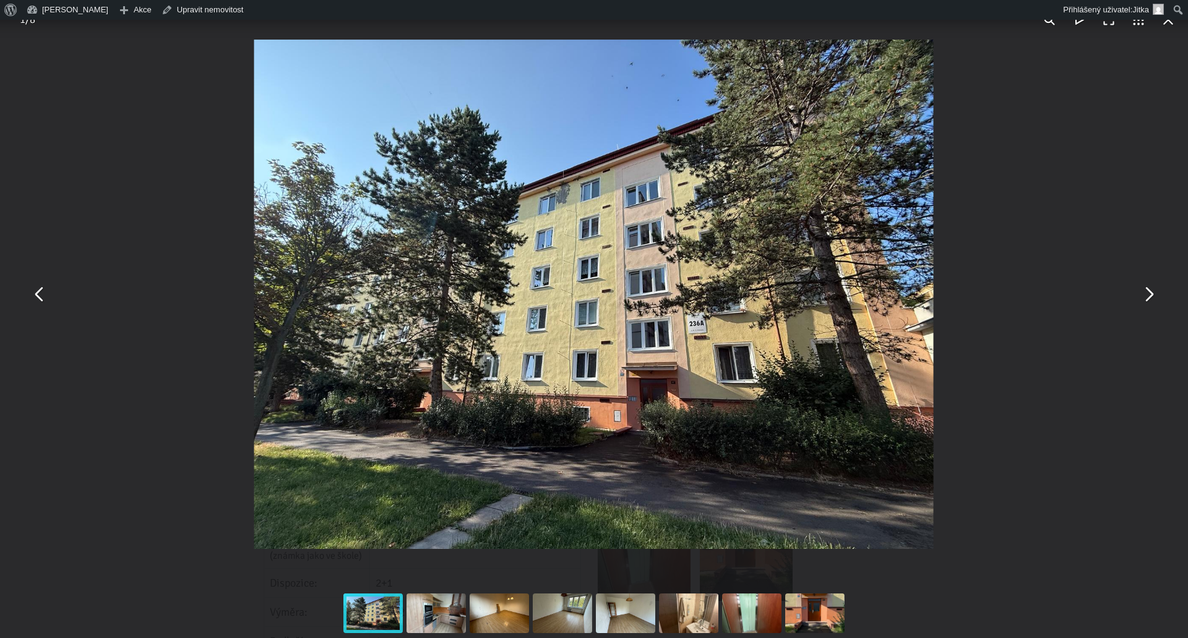
click at [45, 295] on button "You can close this modal content with the ESC key" at bounding box center [40, 295] width 30 height 30
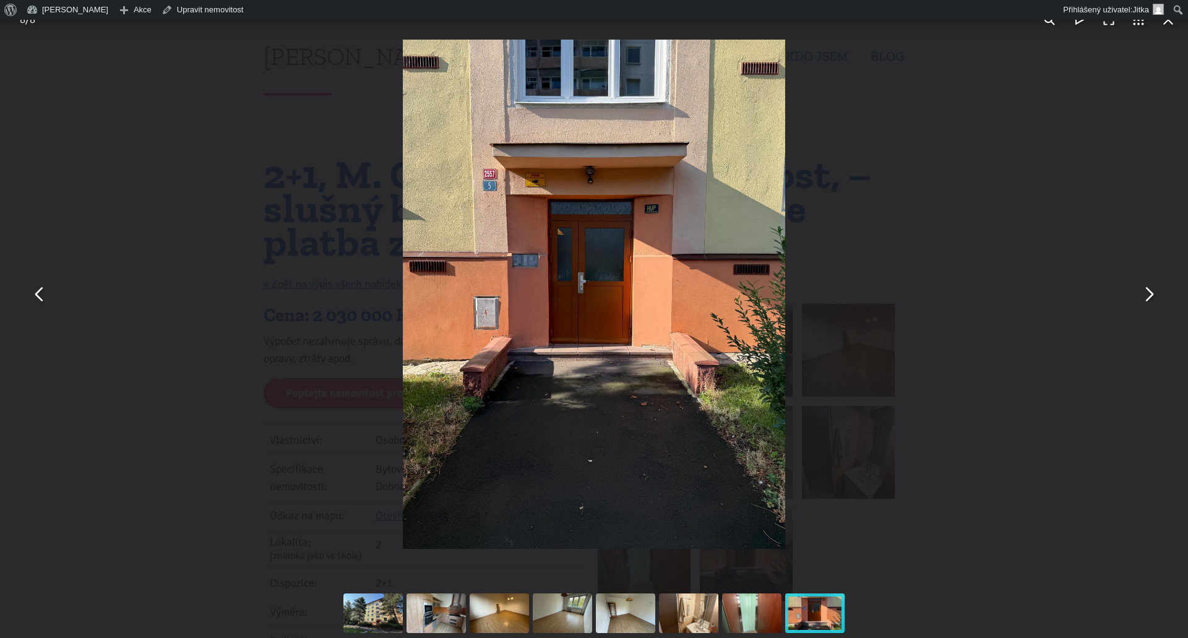
click at [38, 293] on button "You can close this modal content with the ESC key" at bounding box center [40, 295] width 30 height 30
